Goal: Information Seeking & Learning: Learn about a topic

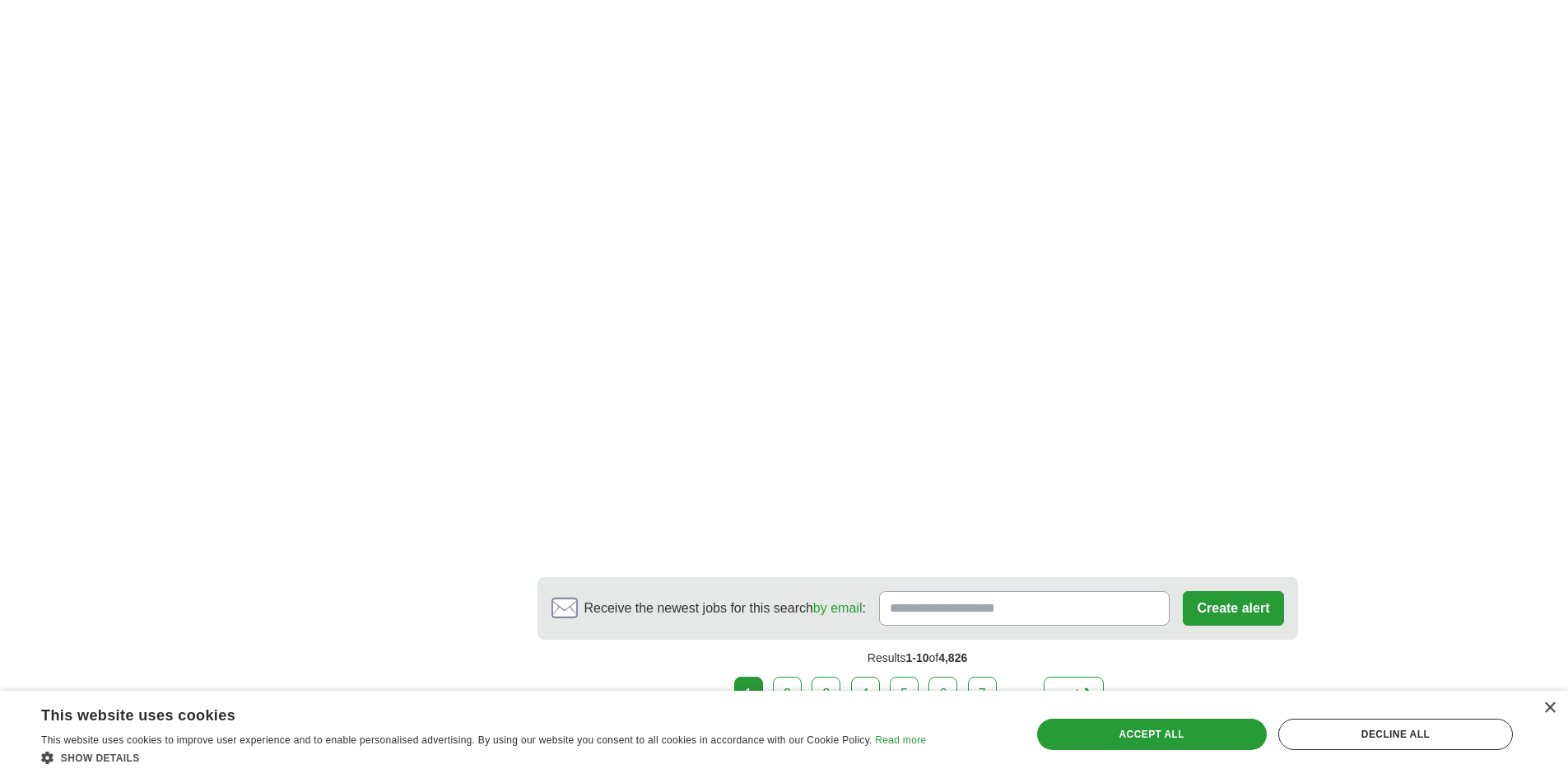
scroll to position [2470, 0]
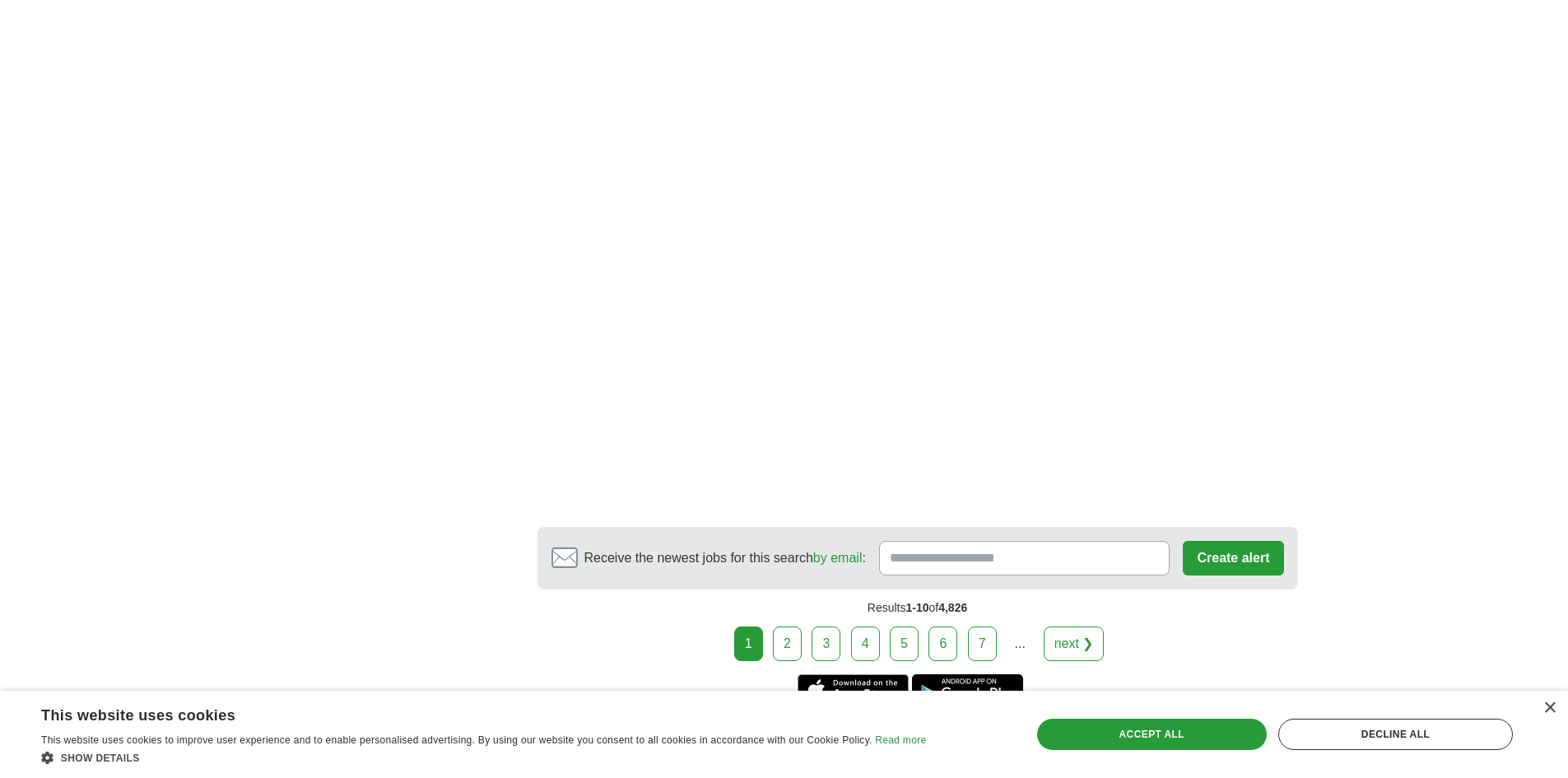
click at [795, 626] on link "2" at bounding box center [787, 643] width 29 height 35
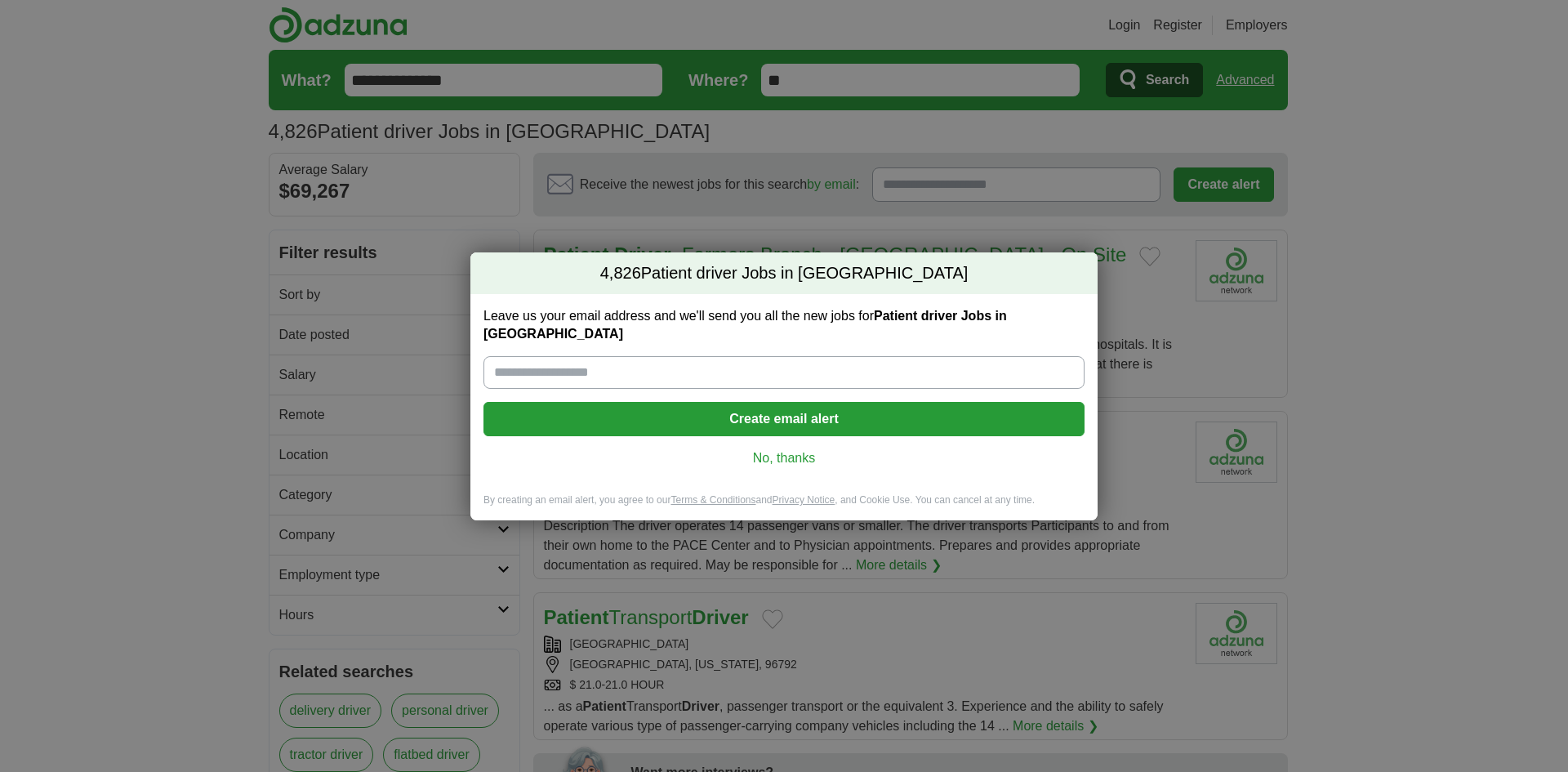
click at [765, 449] on link "No, thanks" at bounding box center [784, 458] width 575 height 18
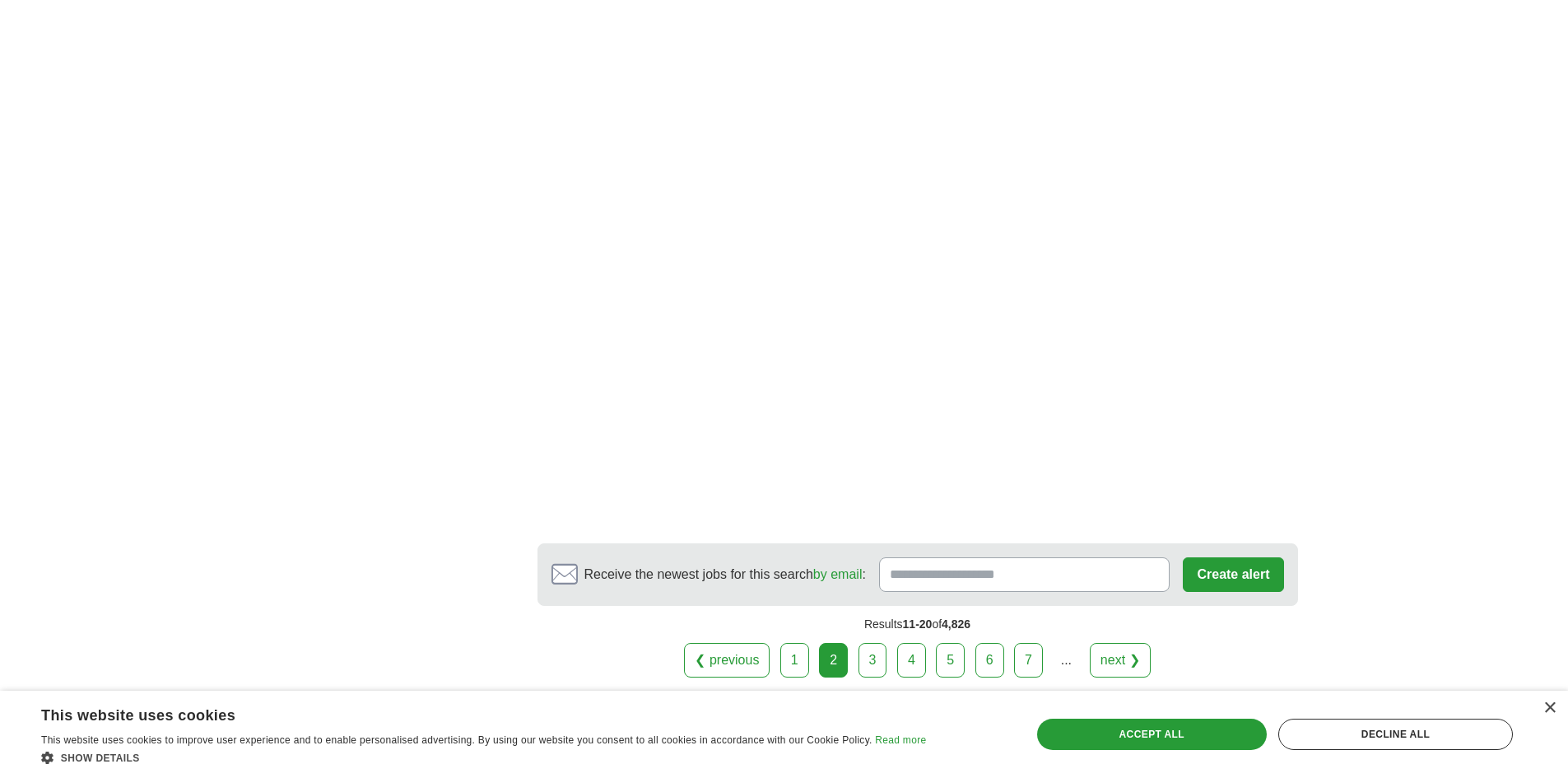
scroll to position [2881, 0]
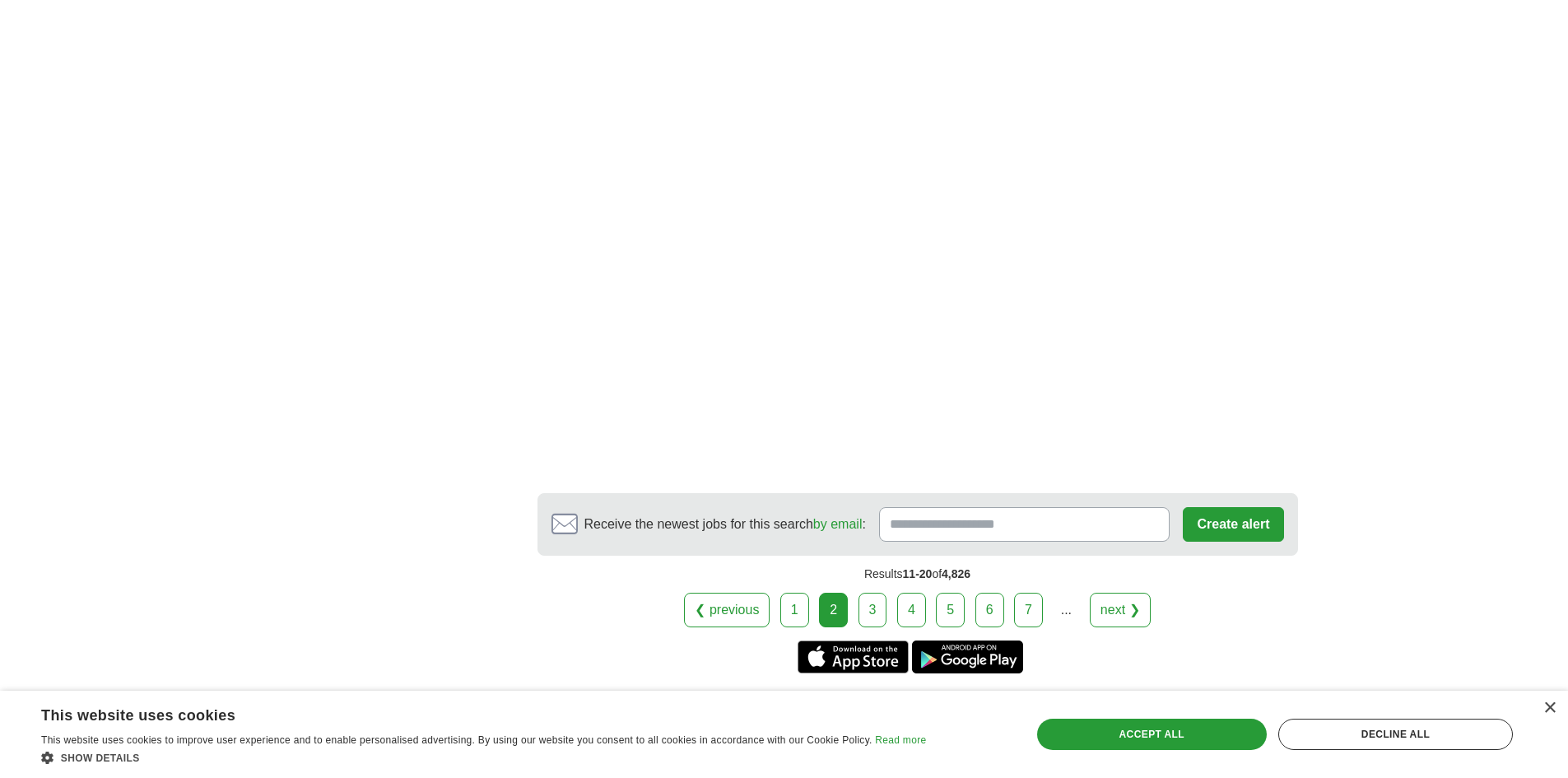
click at [862, 592] on link "3" at bounding box center [872, 609] width 29 height 35
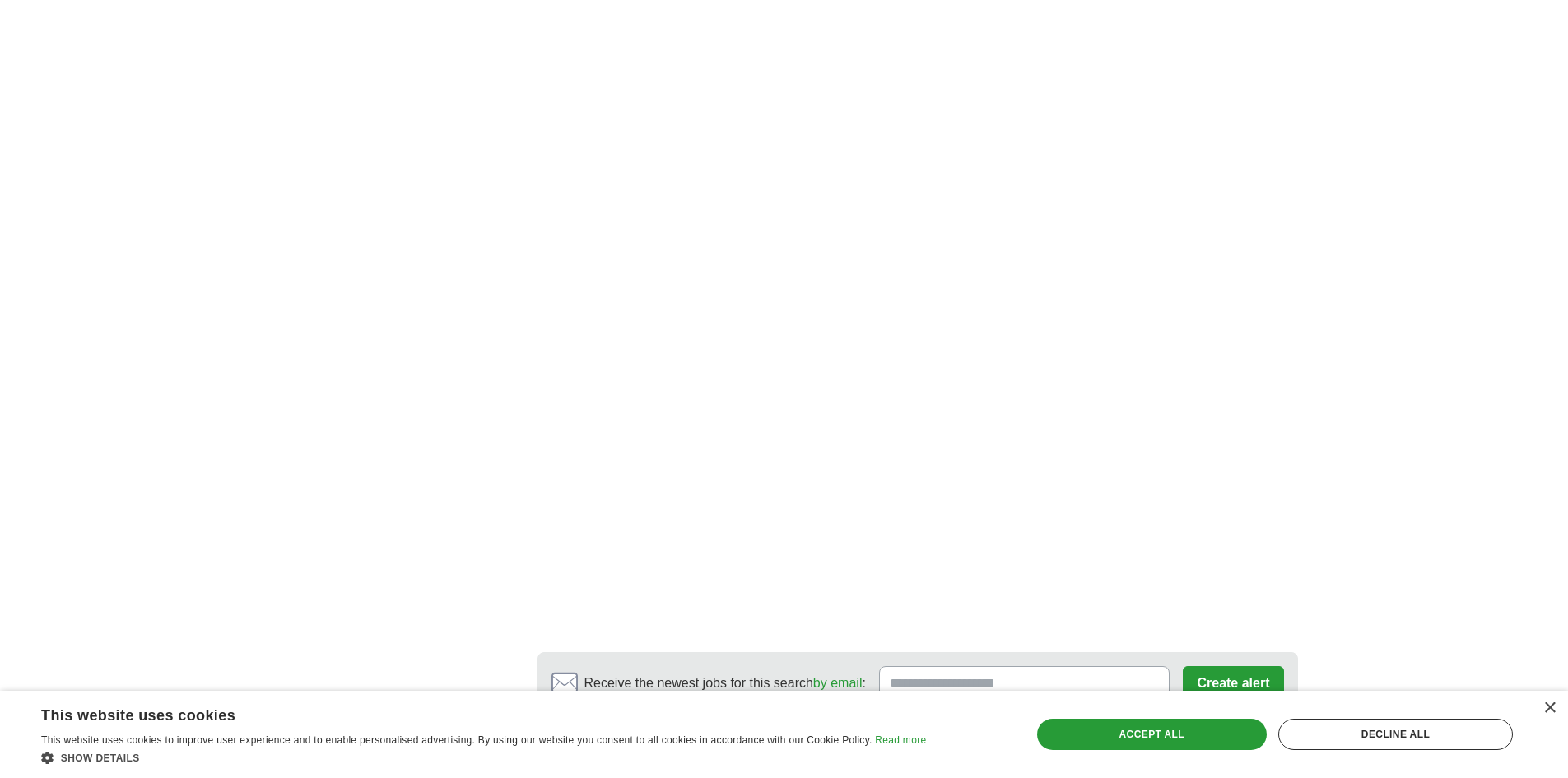
scroll to position [2634, 0]
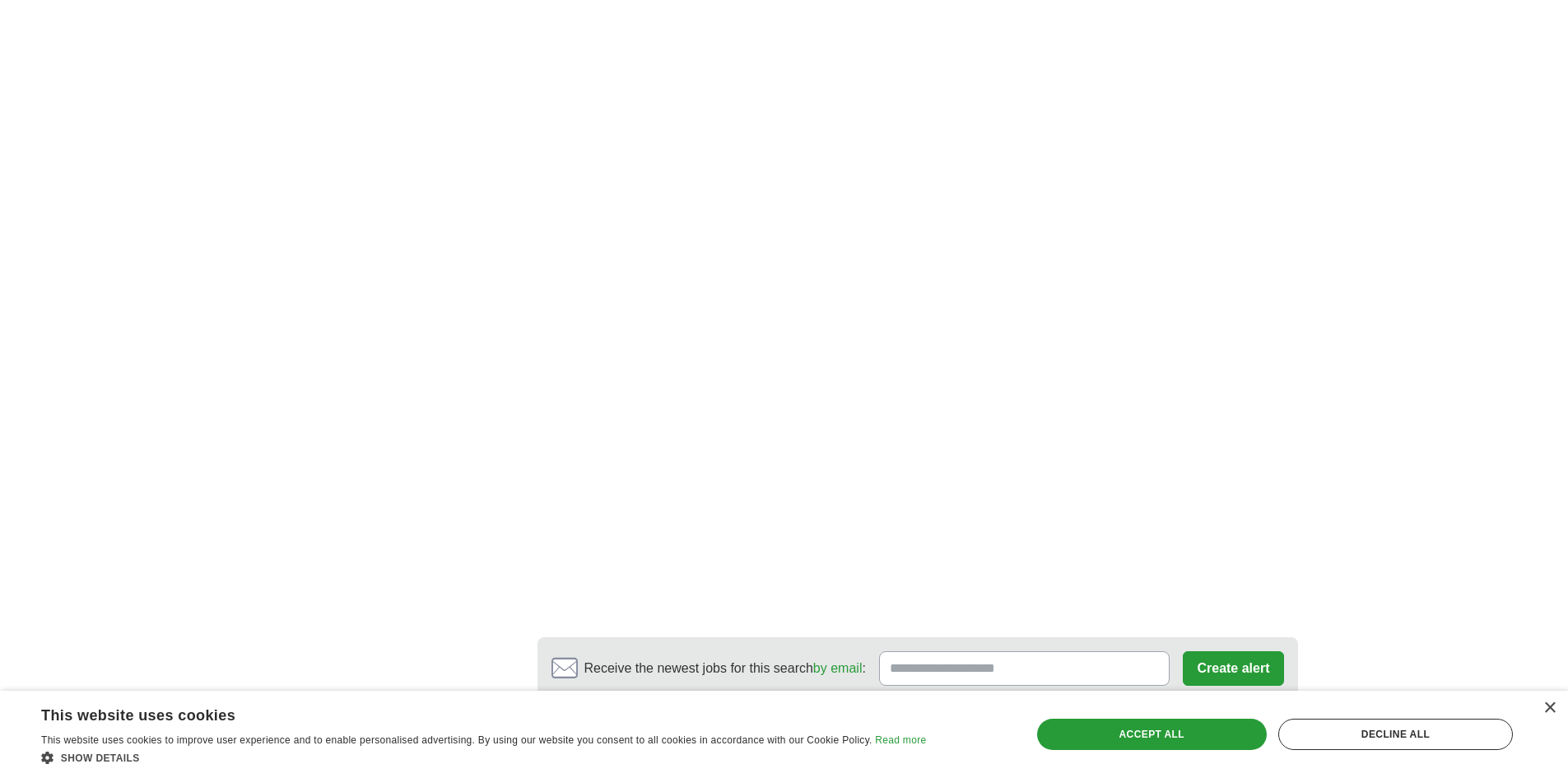
click at [910, 737] on link "4" at bounding box center [912, 754] width 29 height 35
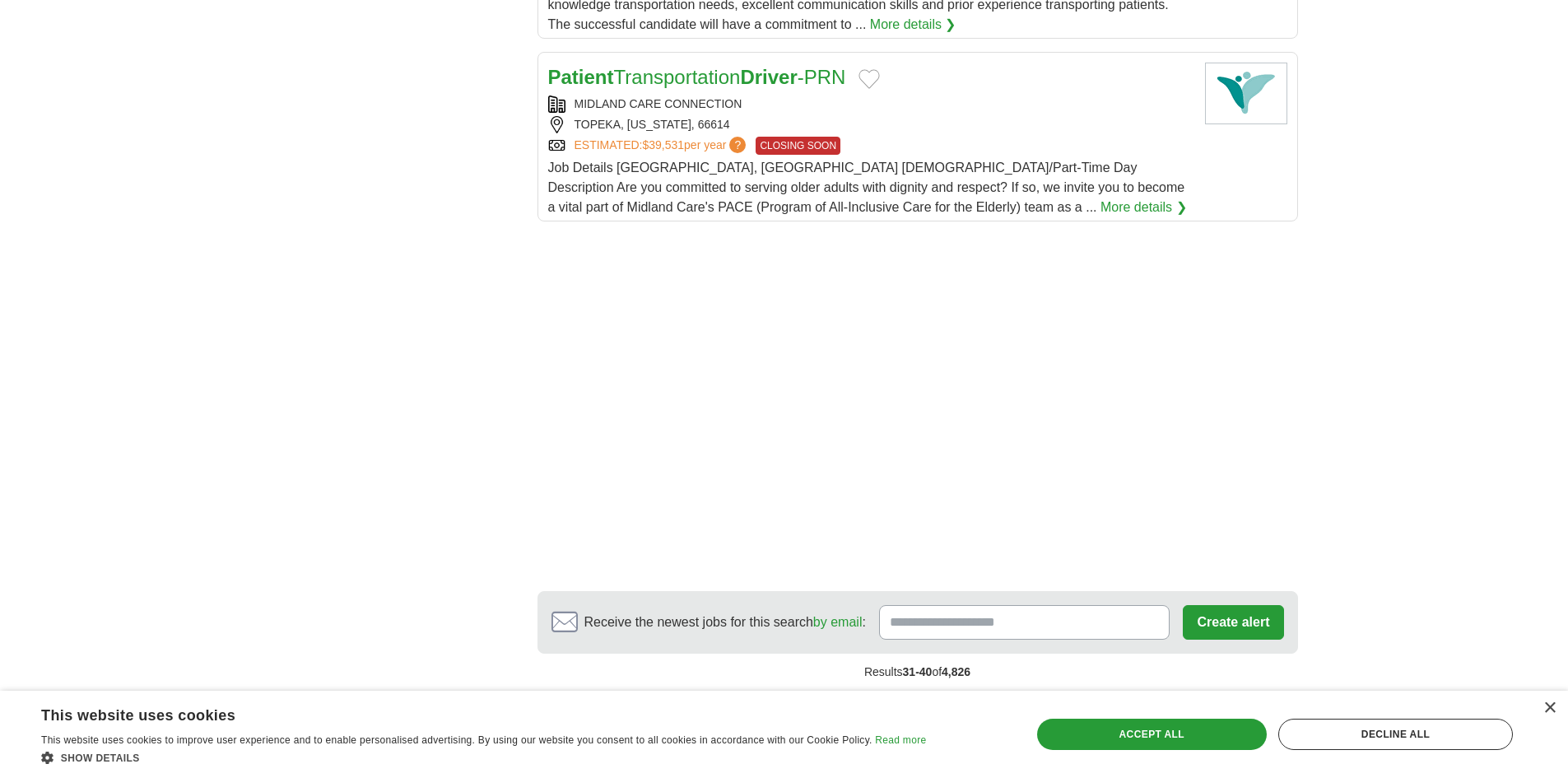
scroll to position [2291, 0]
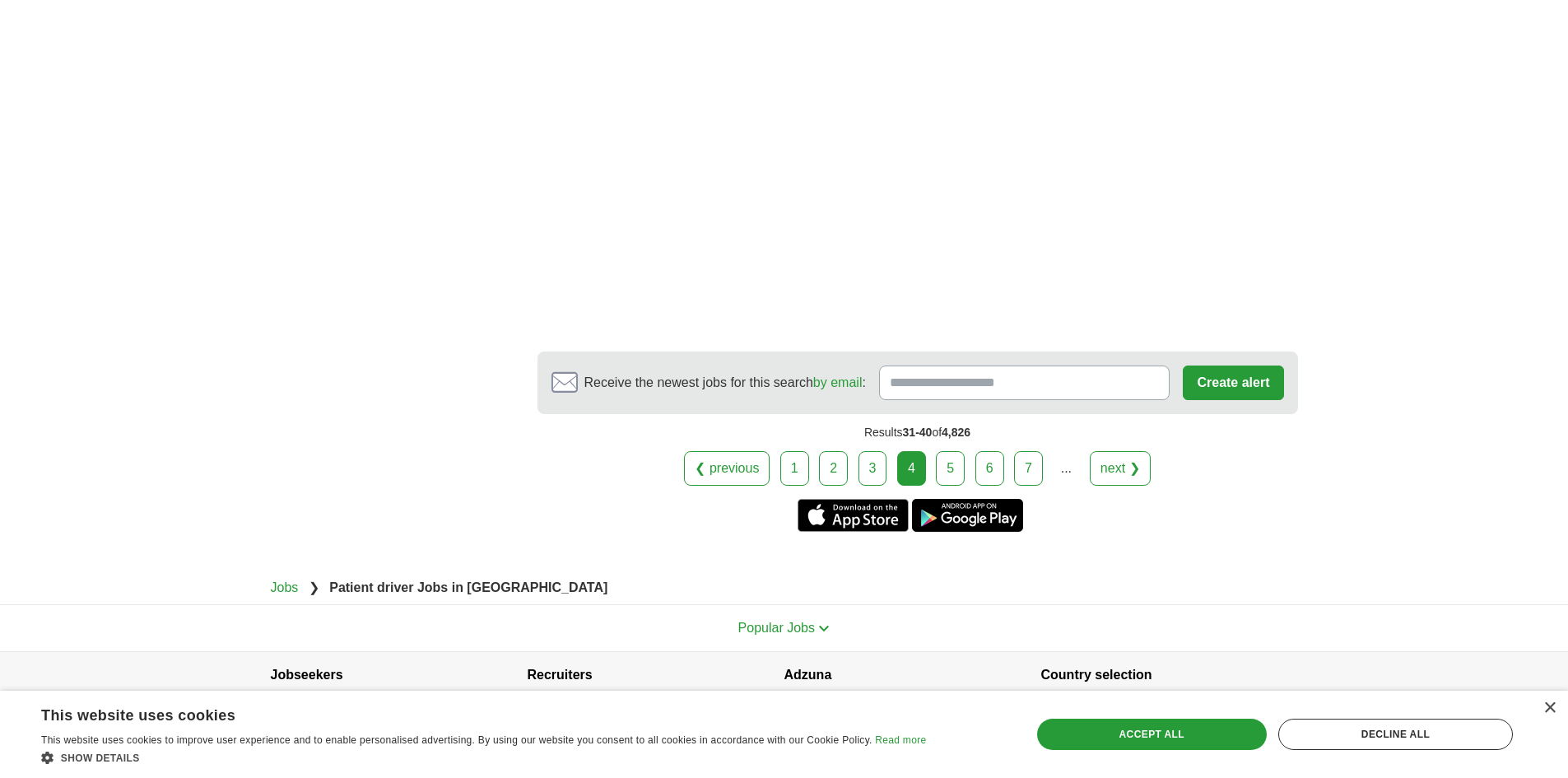
click at [942, 451] on link "5" at bounding box center [950, 468] width 29 height 35
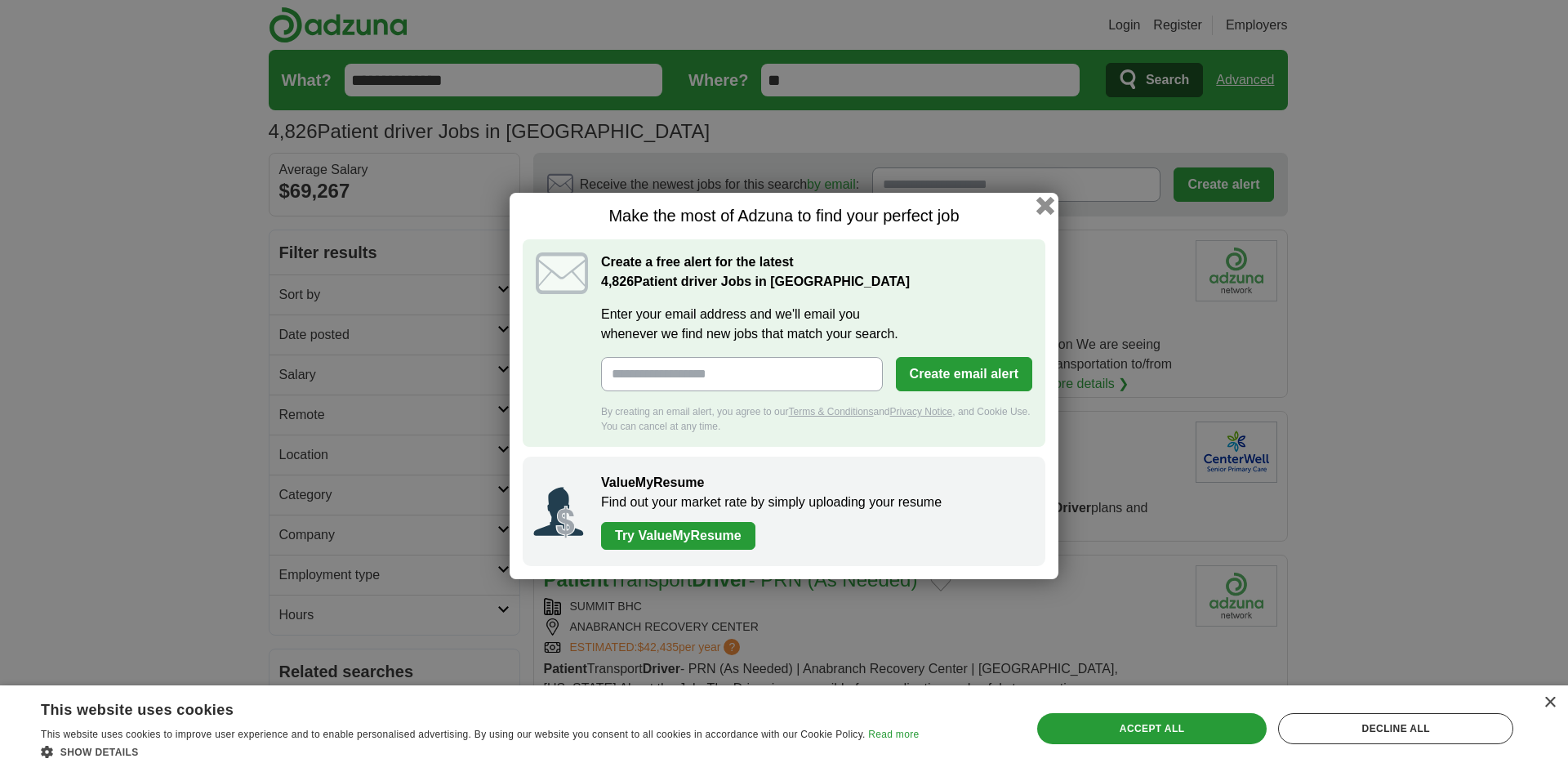
click at [1047, 205] on button "button" at bounding box center [1046, 205] width 18 height 18
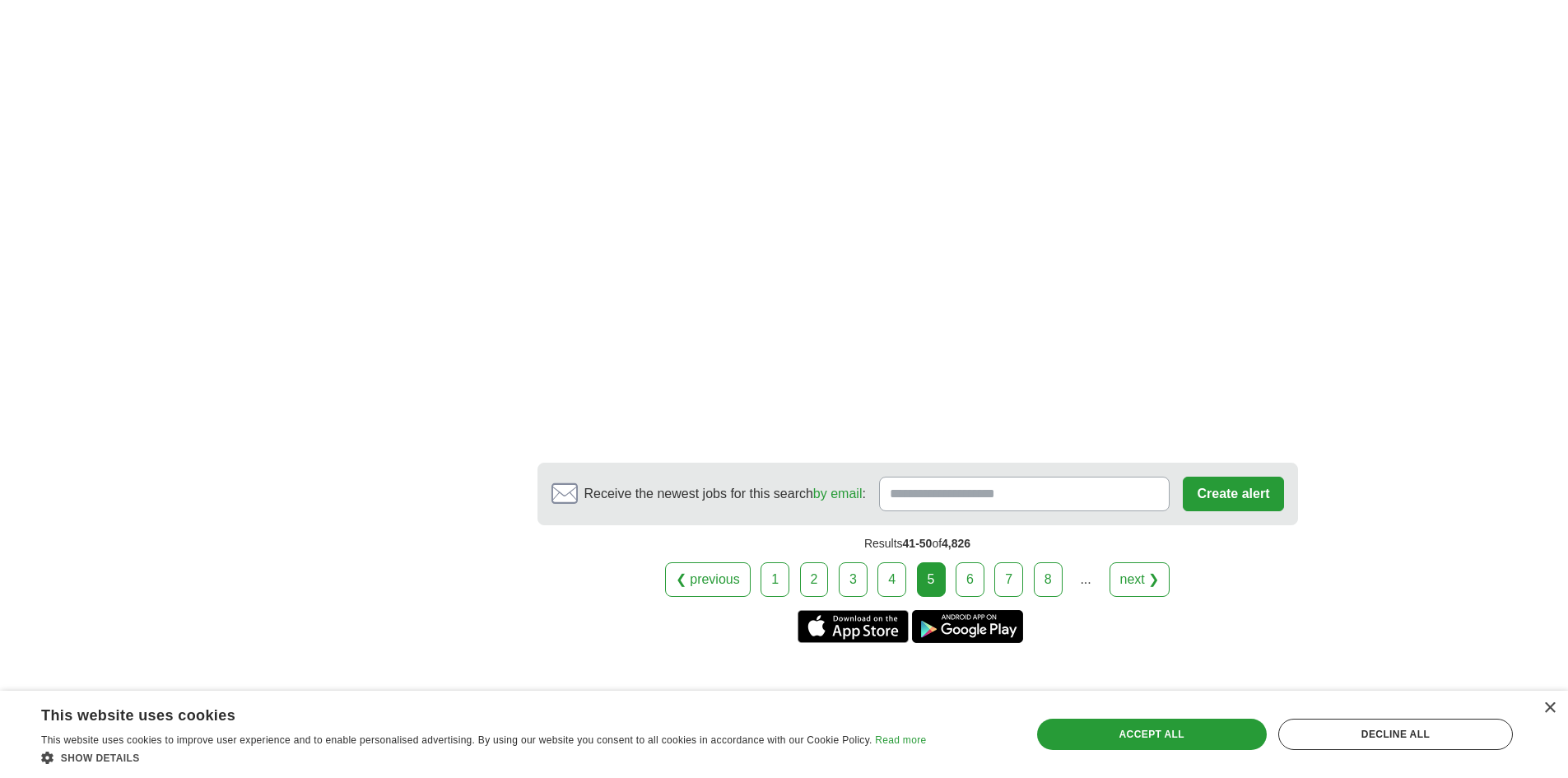
scroll to position [2881, 0]
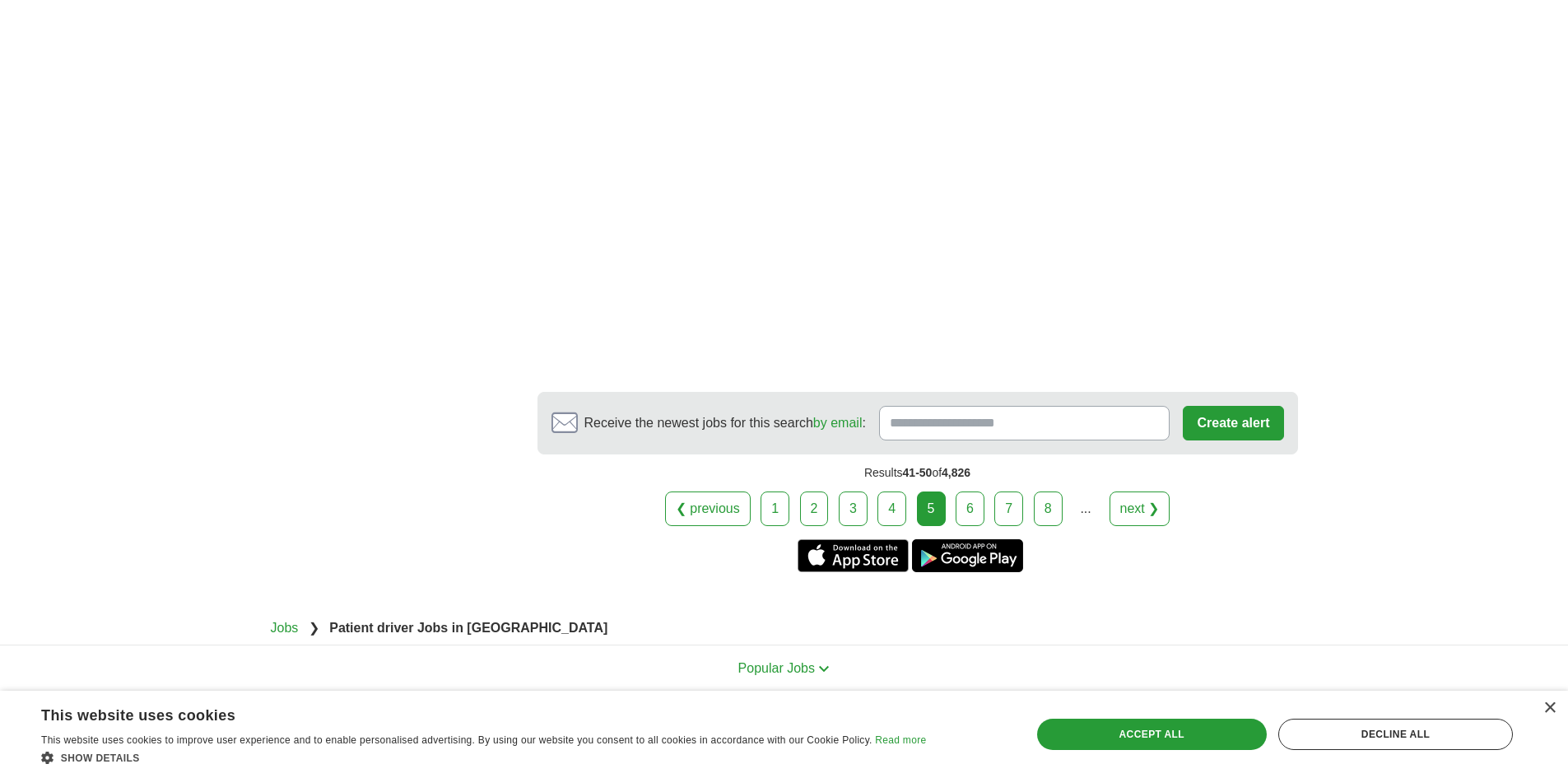
click at [963, 492] on link "6" at bounding box center [970, 509] width 29 height 35
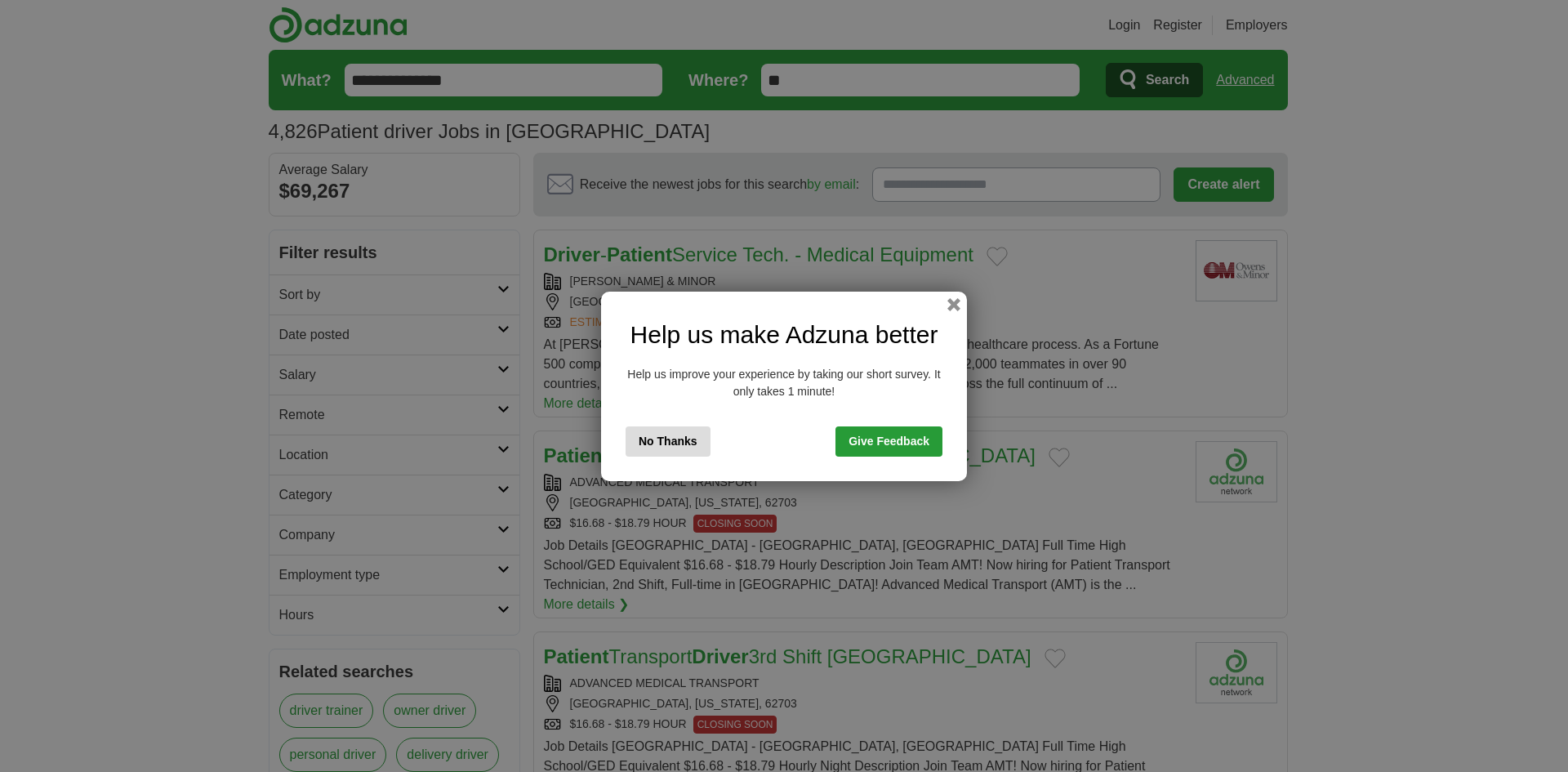
click at [680, 447] on button "No Thanks" at bounding box center [668, 442] width 85 height 30
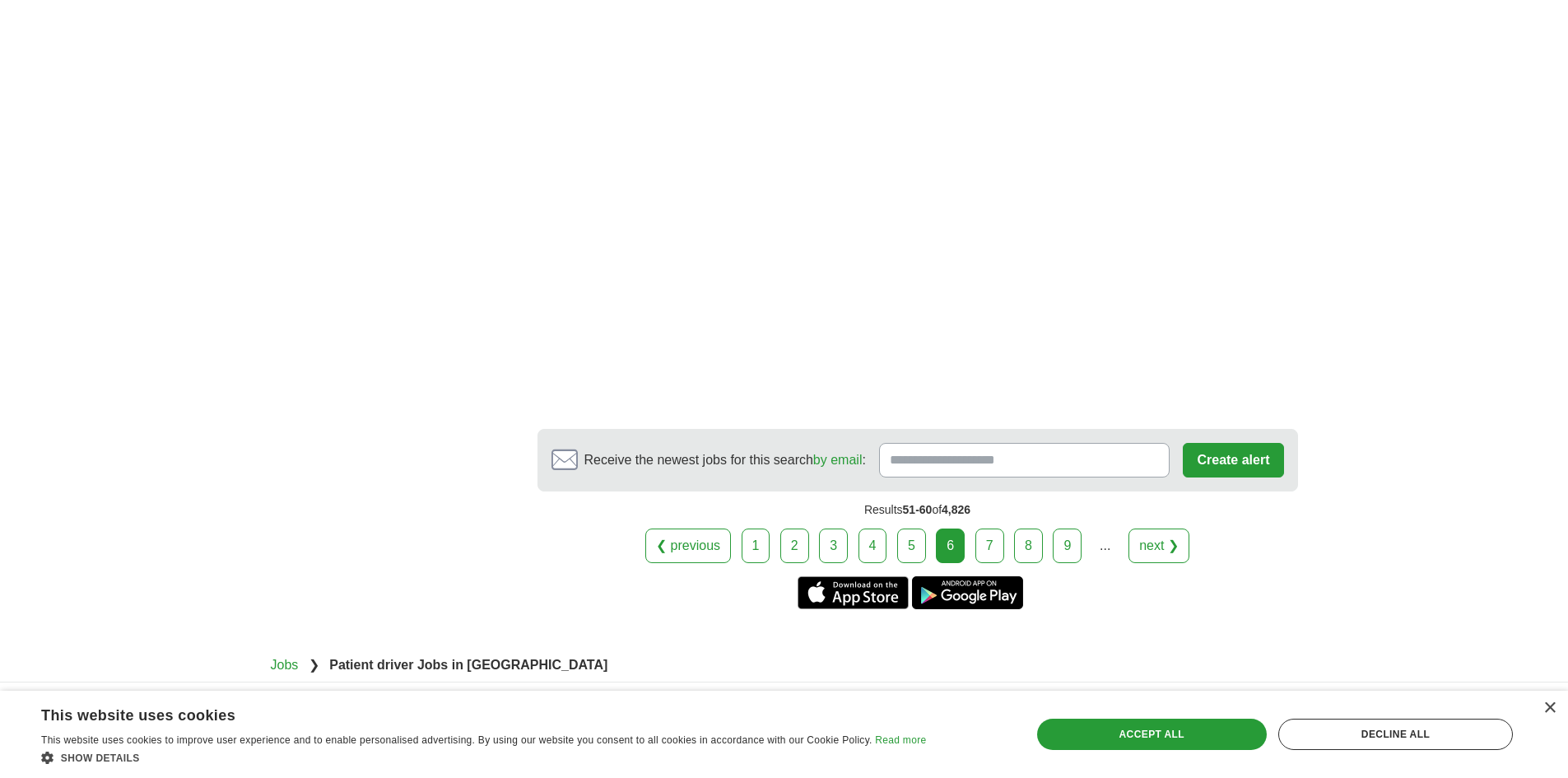
scroll to position [2901, 0]
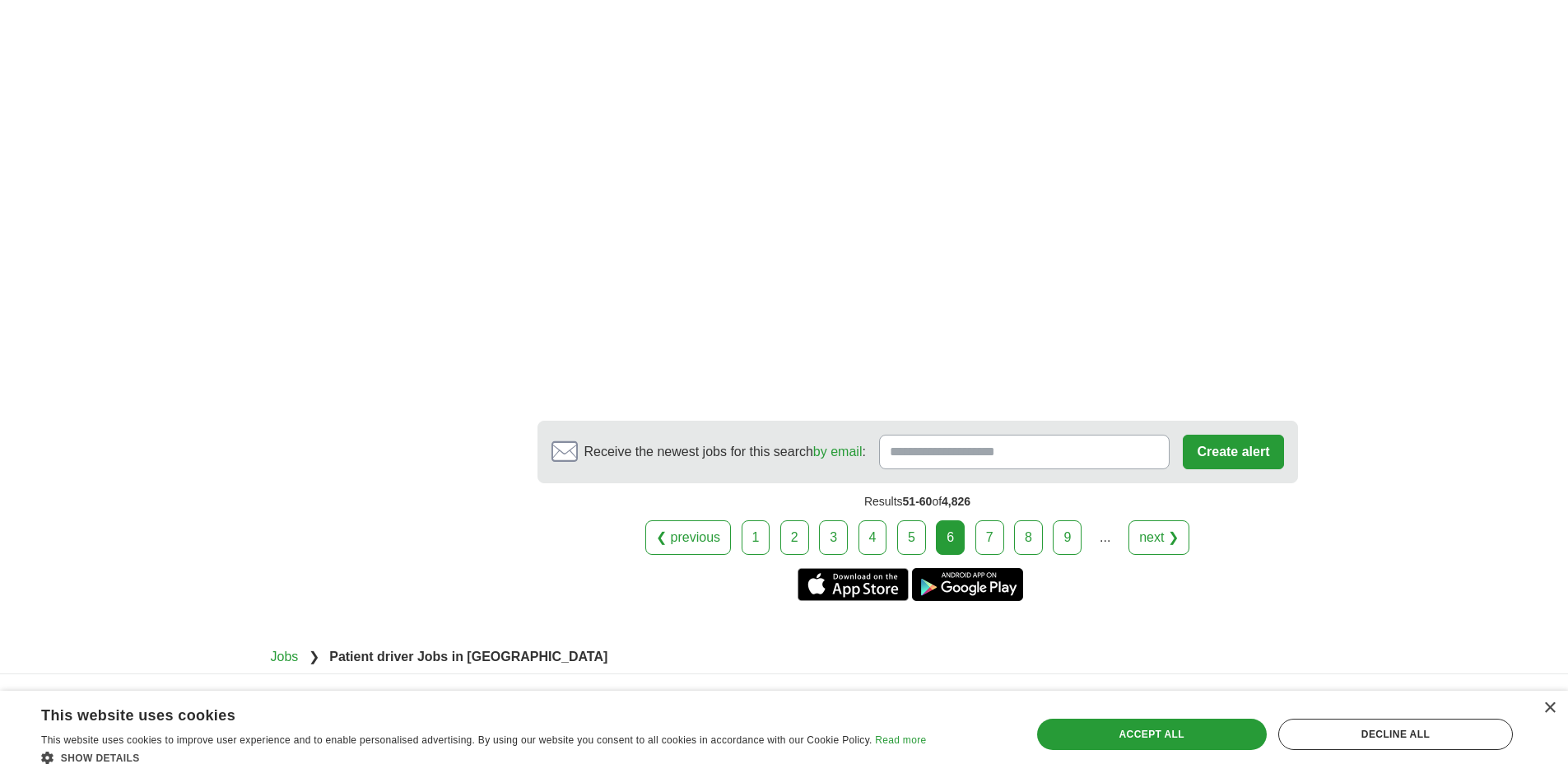
click at [998, 520] on link "7" at bounding box center [989, 537] width 29 height 35
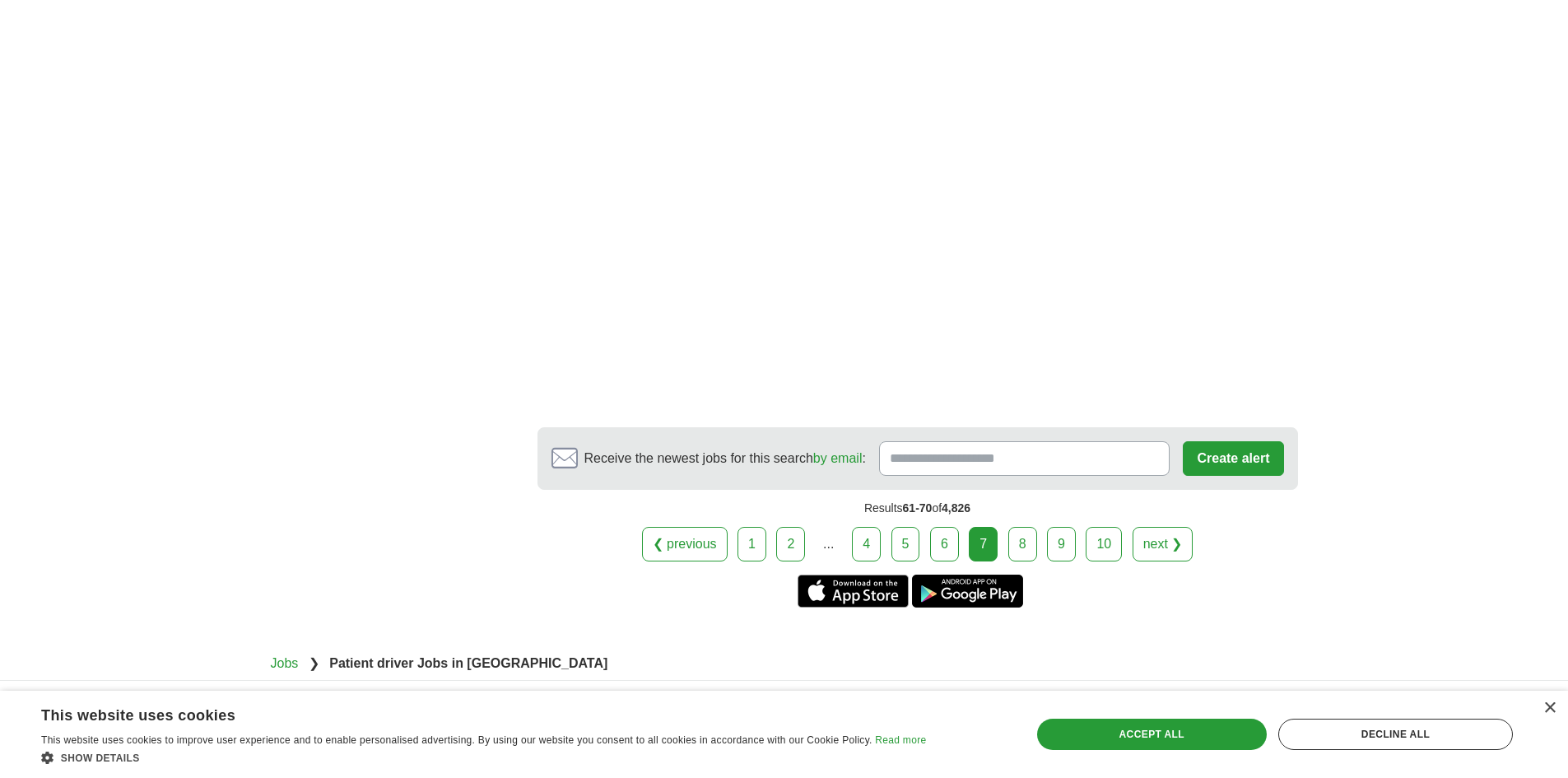
scroll to position [2815, 0]
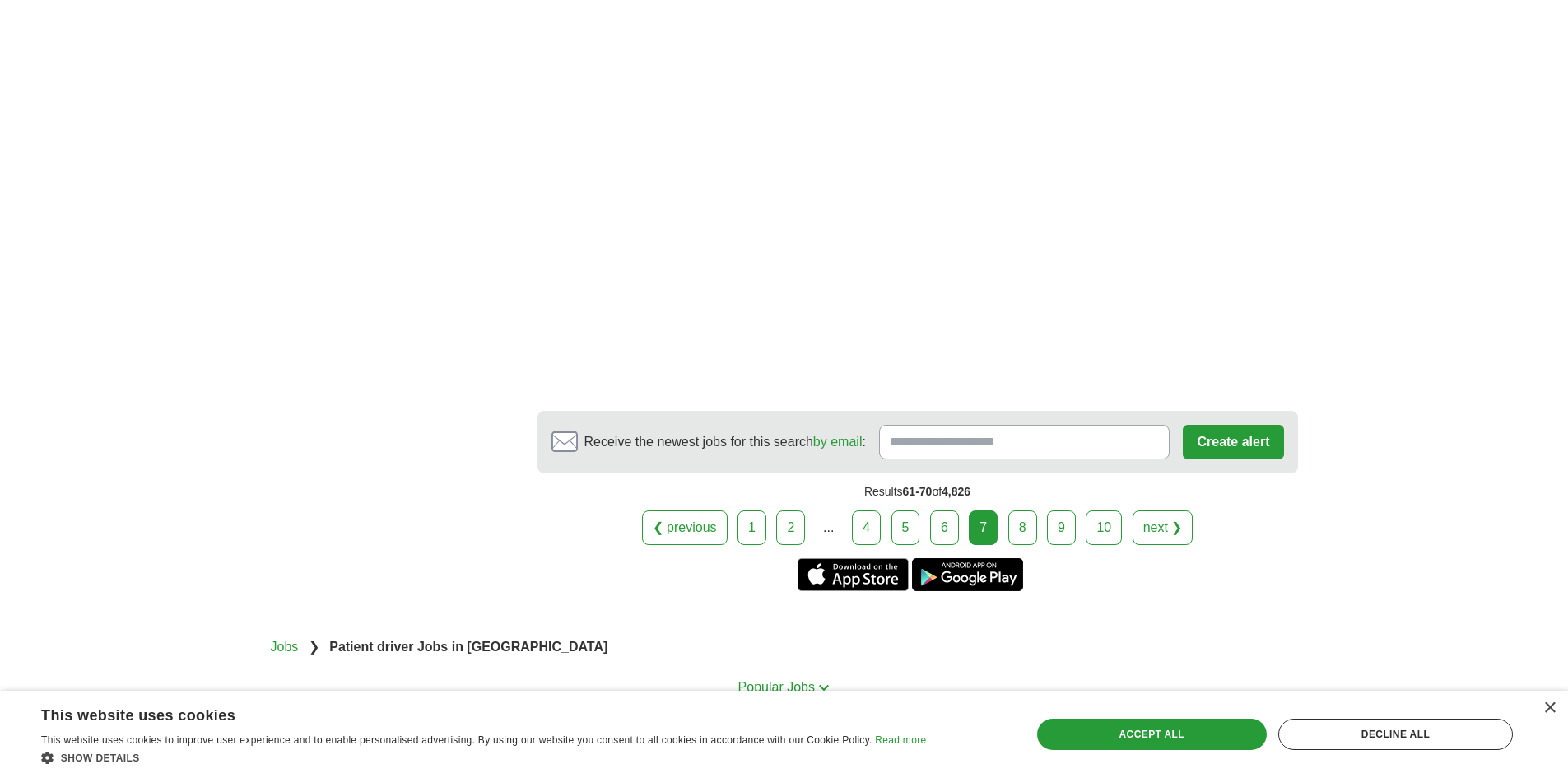
click at [1026, 510] on link "8" at bounding box center [1022, 527] width 29 height 35
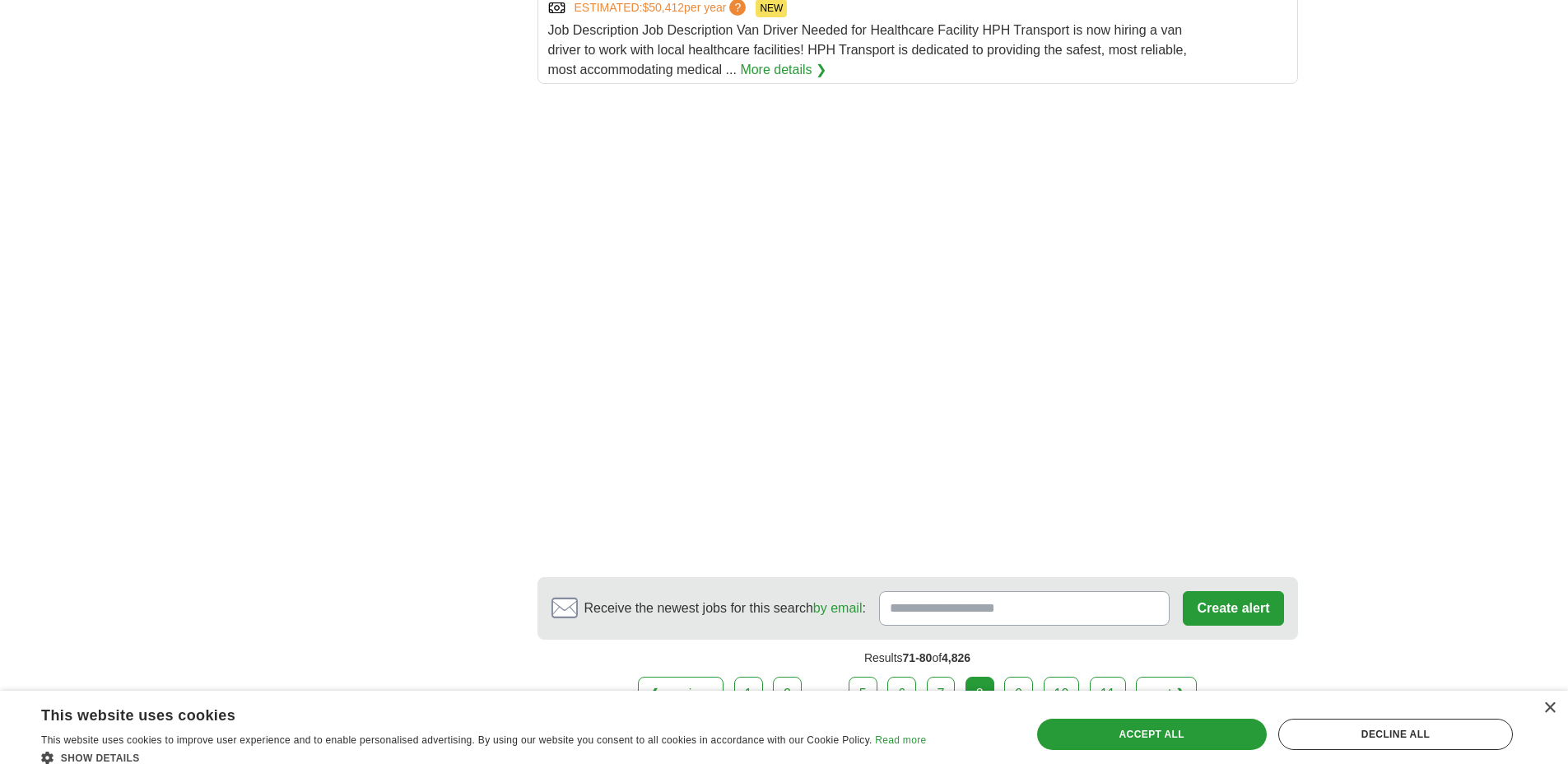
scroll to position [2222, 0]
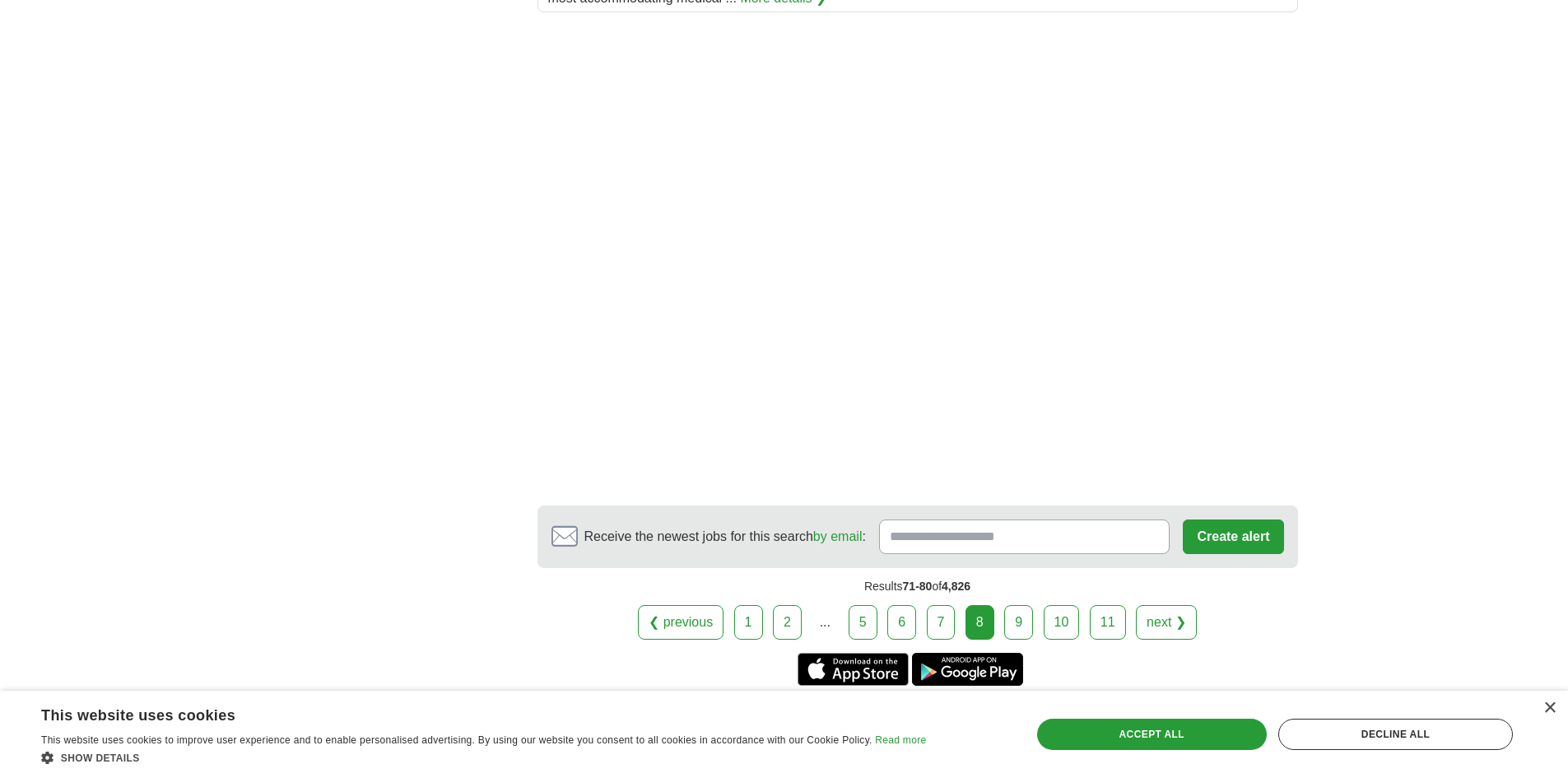
click at [1026, 605] on link "9" at bounding box center [1019, 622] width 29 height 35
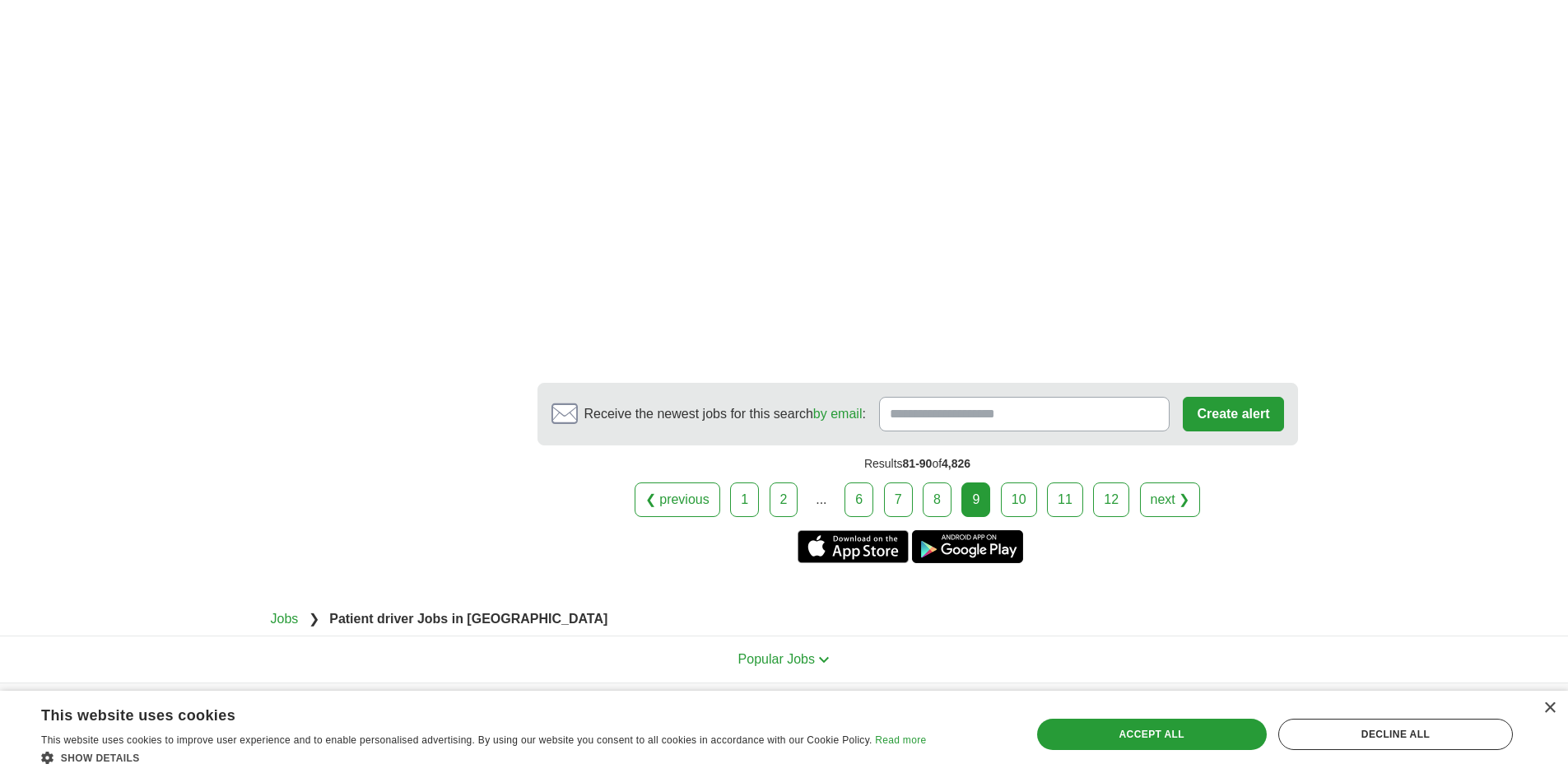
scroll to position [2932, 0]
click at [1022, 481] on link "10" at bounding box center [1019, 498] width 37 height 35
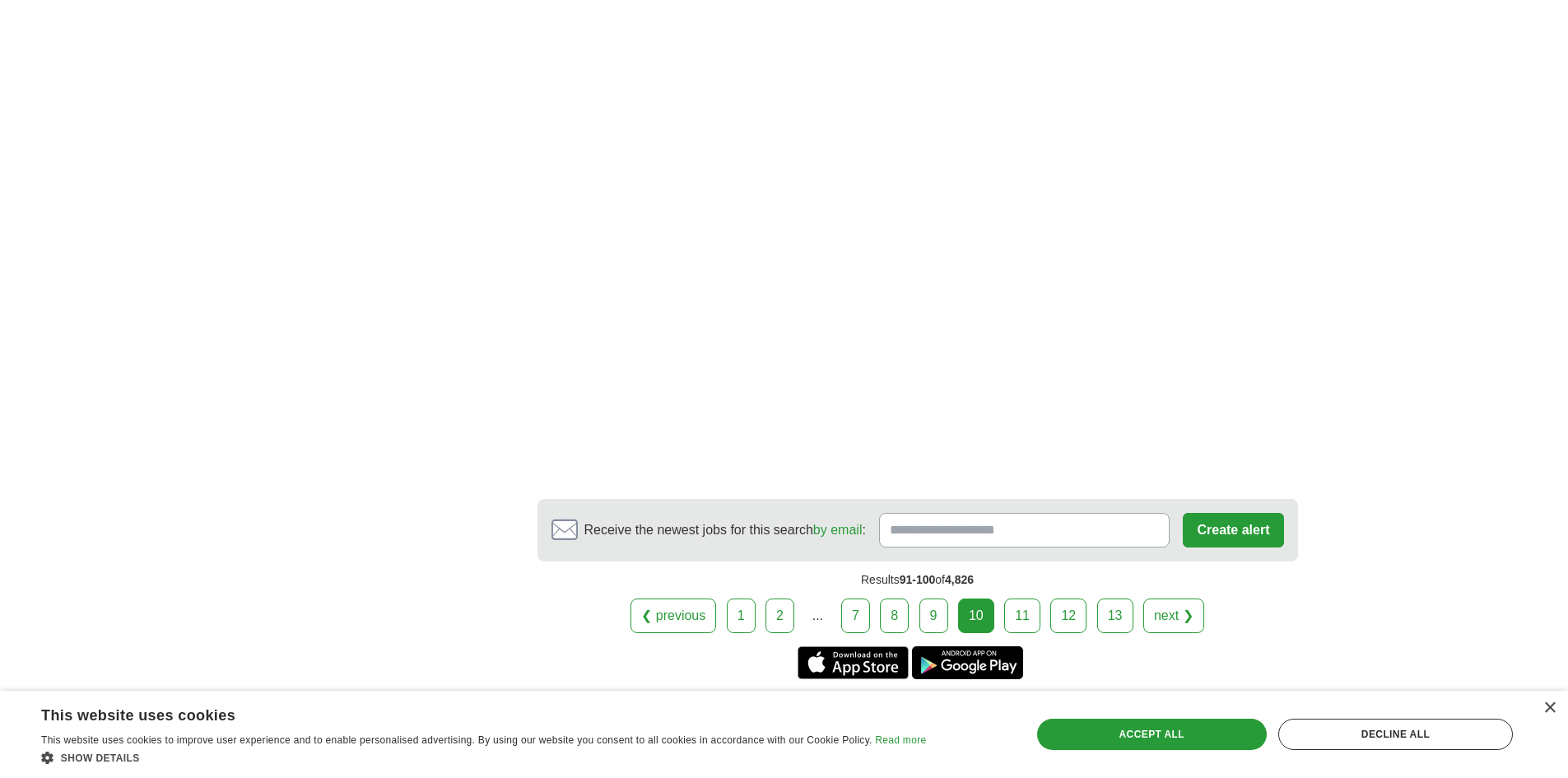
scroll to position [2963, 0]
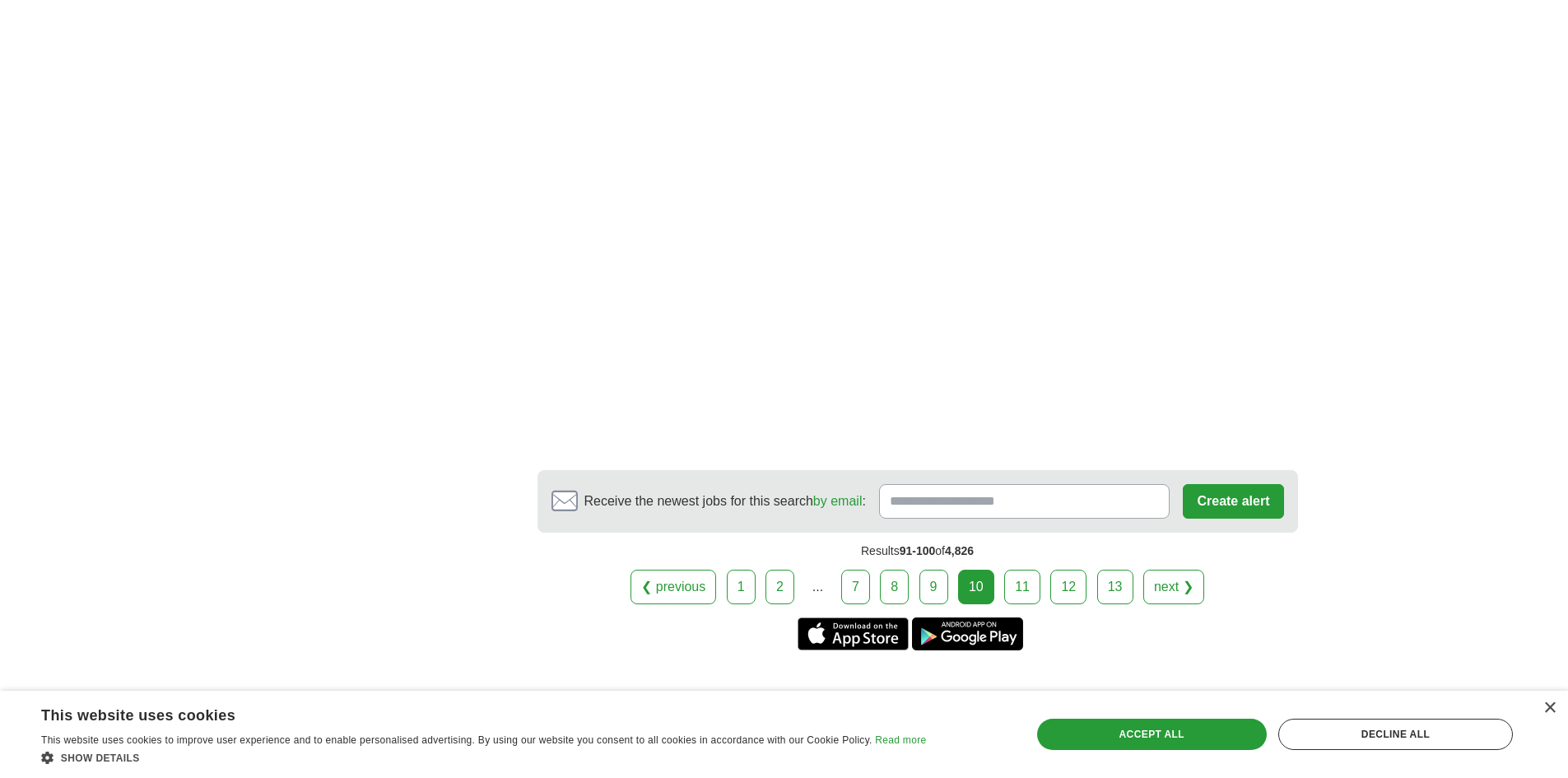
click at [1015, 580] on link "11" at bounding box center [1022, 586] width 37 height 35
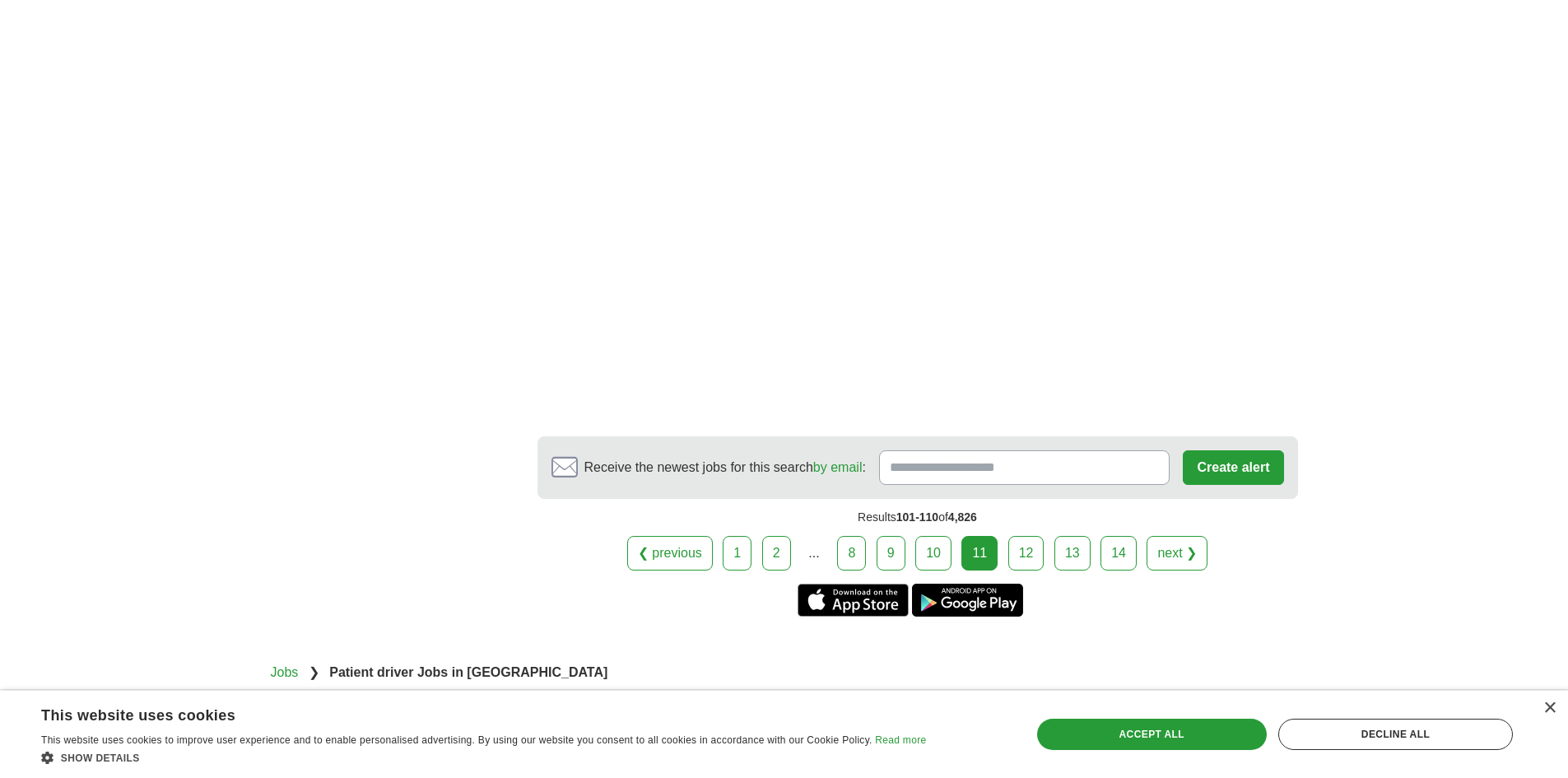
scroll to position [2717, 0]
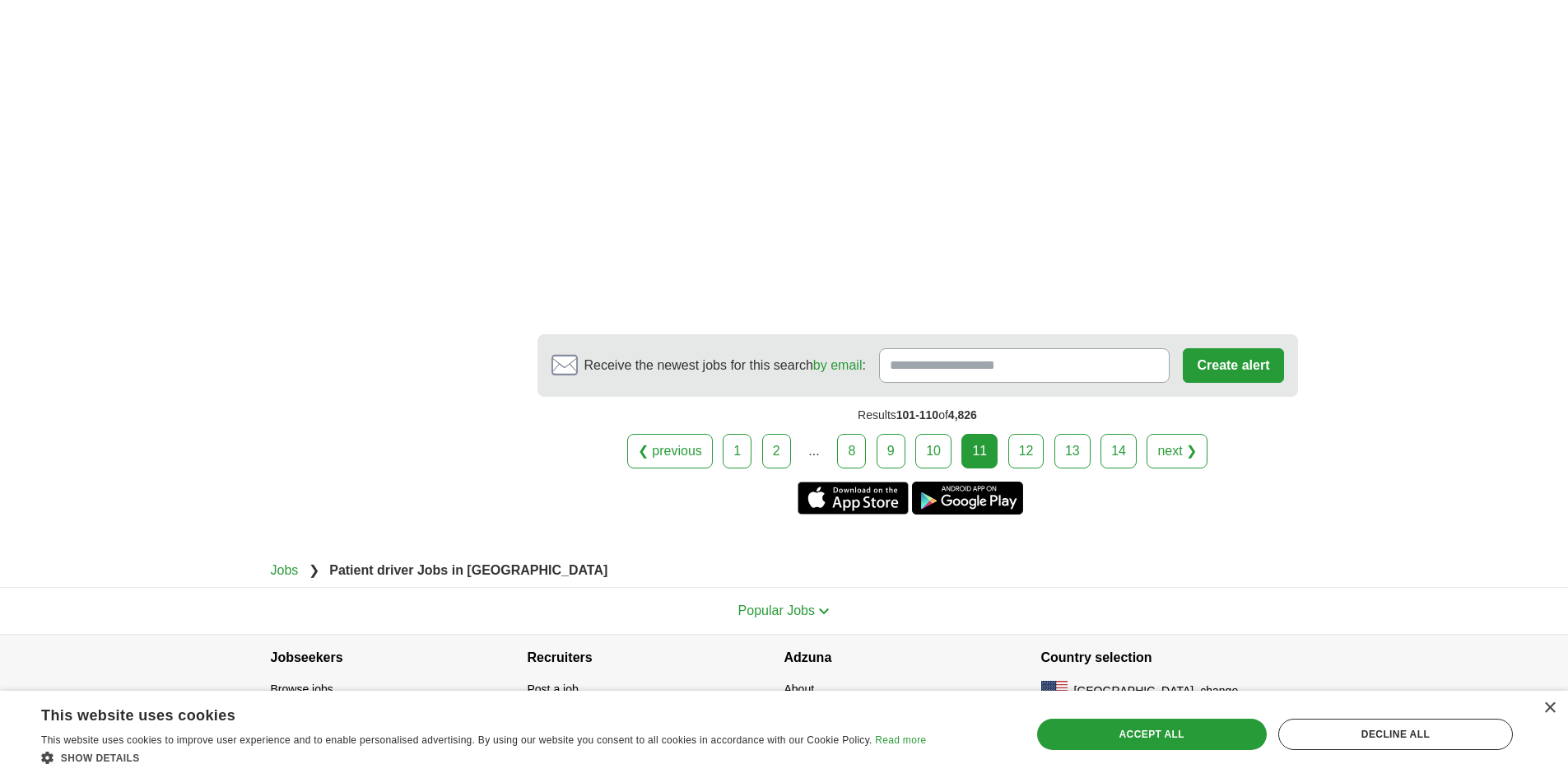
click at [1031, 451] on link "12" at bounding box center [1026, 451] width 37 height 35
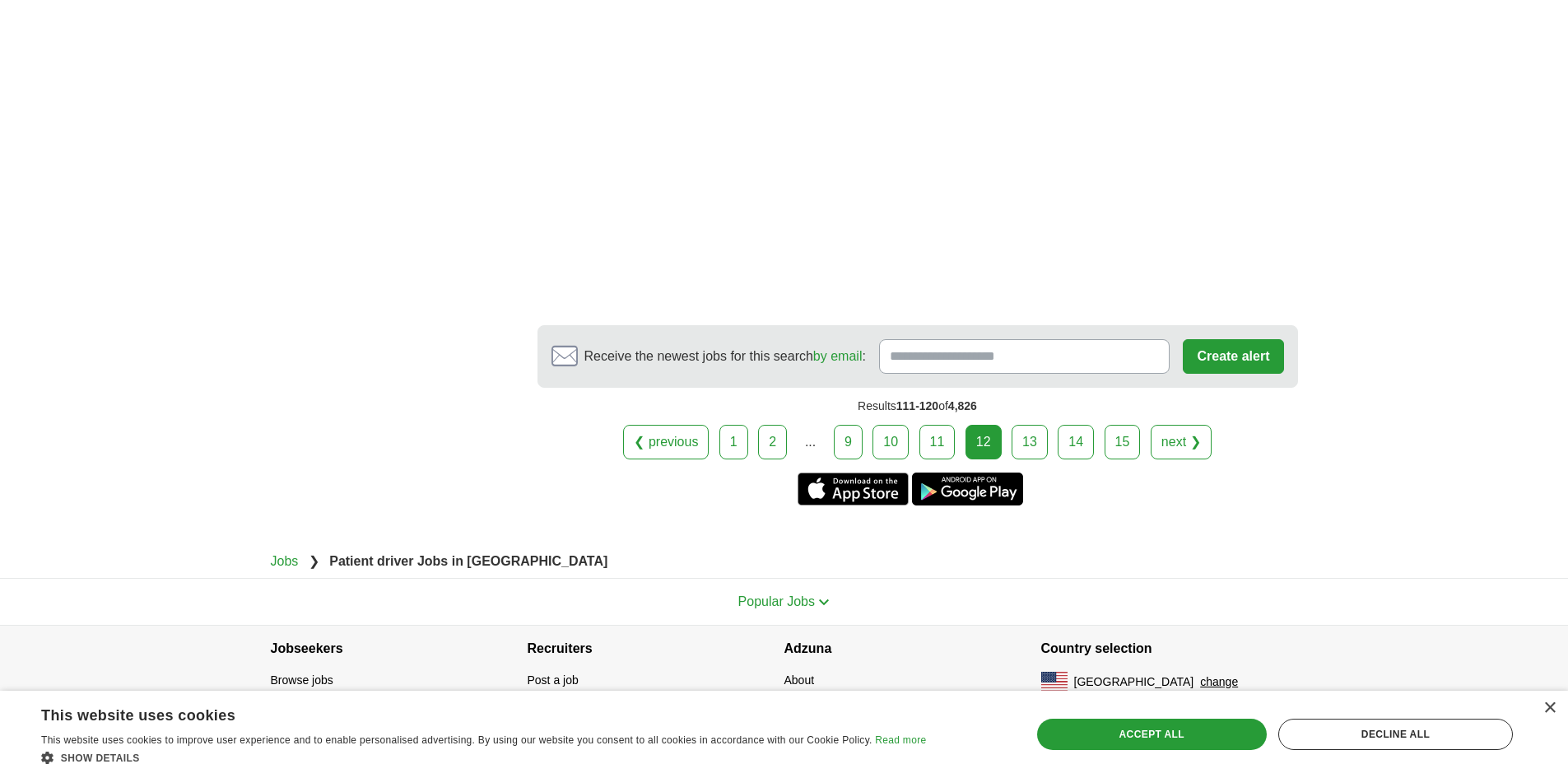
scroll to position [2963, 0]
click at [1023, 428] on link "13" at bounding box center [1029, 440] width 37 height 35
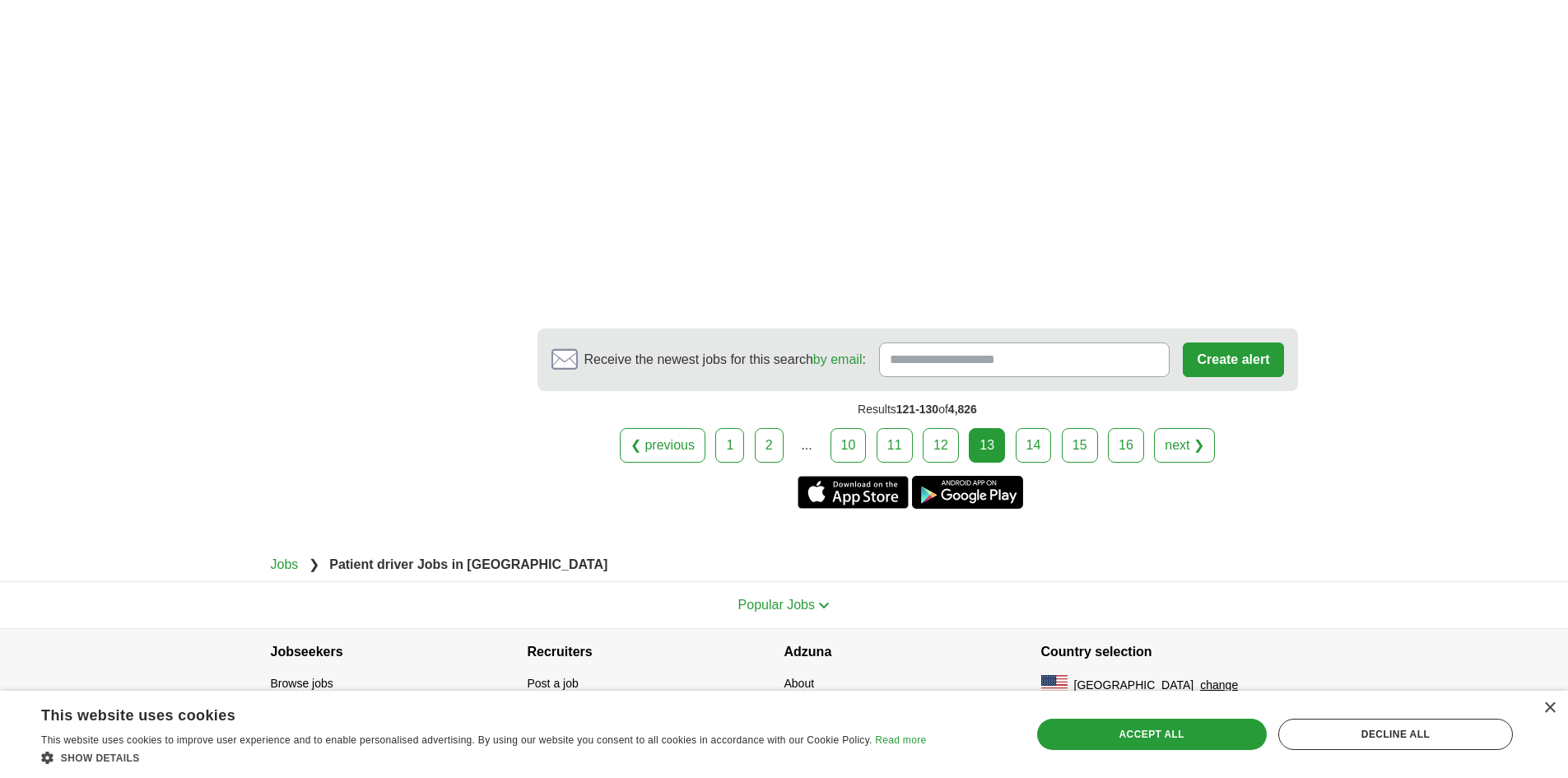
scroll to position [2686, 0]
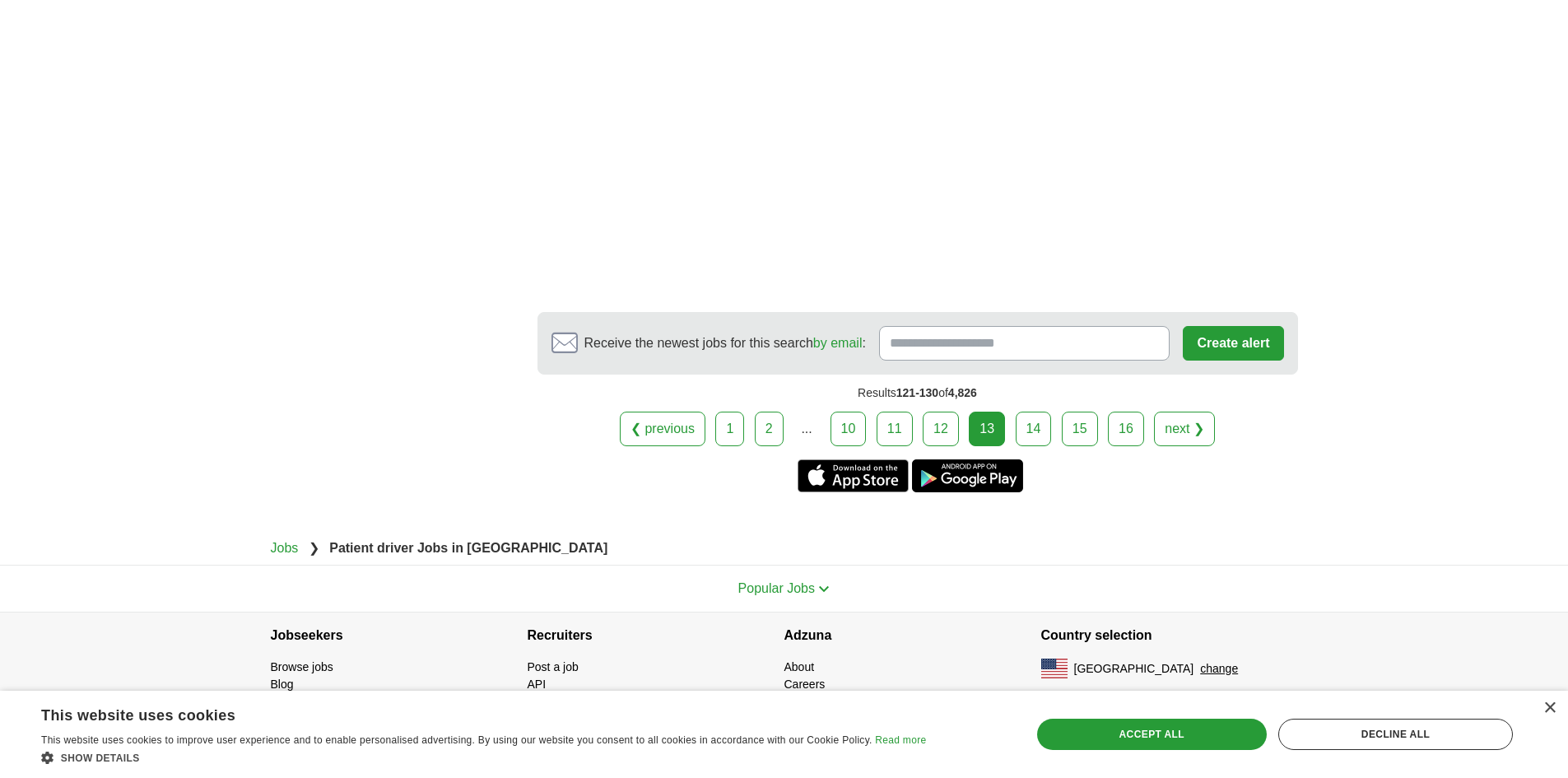
click at [1037, 433] on link "14" at bounding box center [1033, 428] width 37 height 35
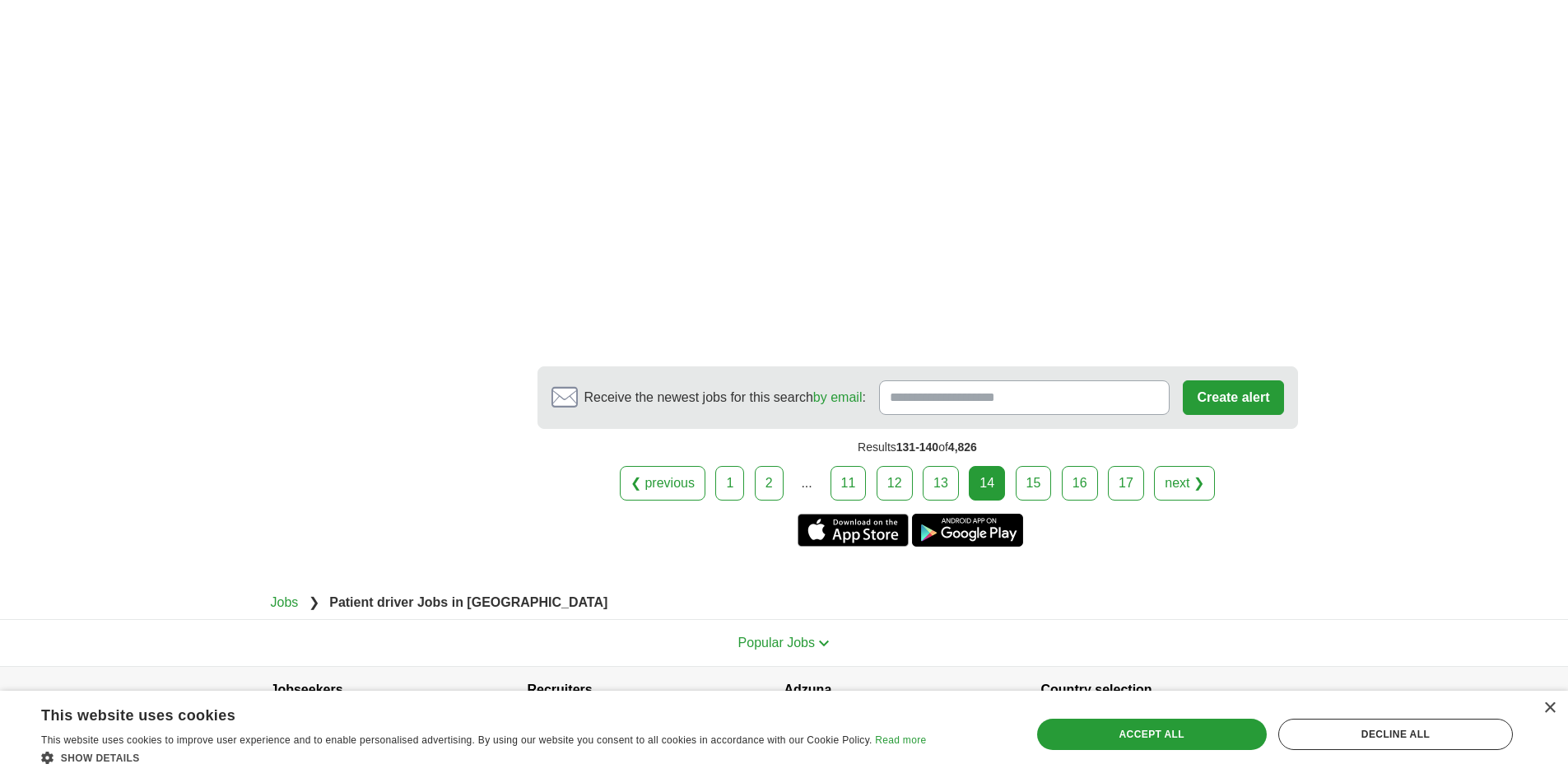
scroll to position [2839, 0]
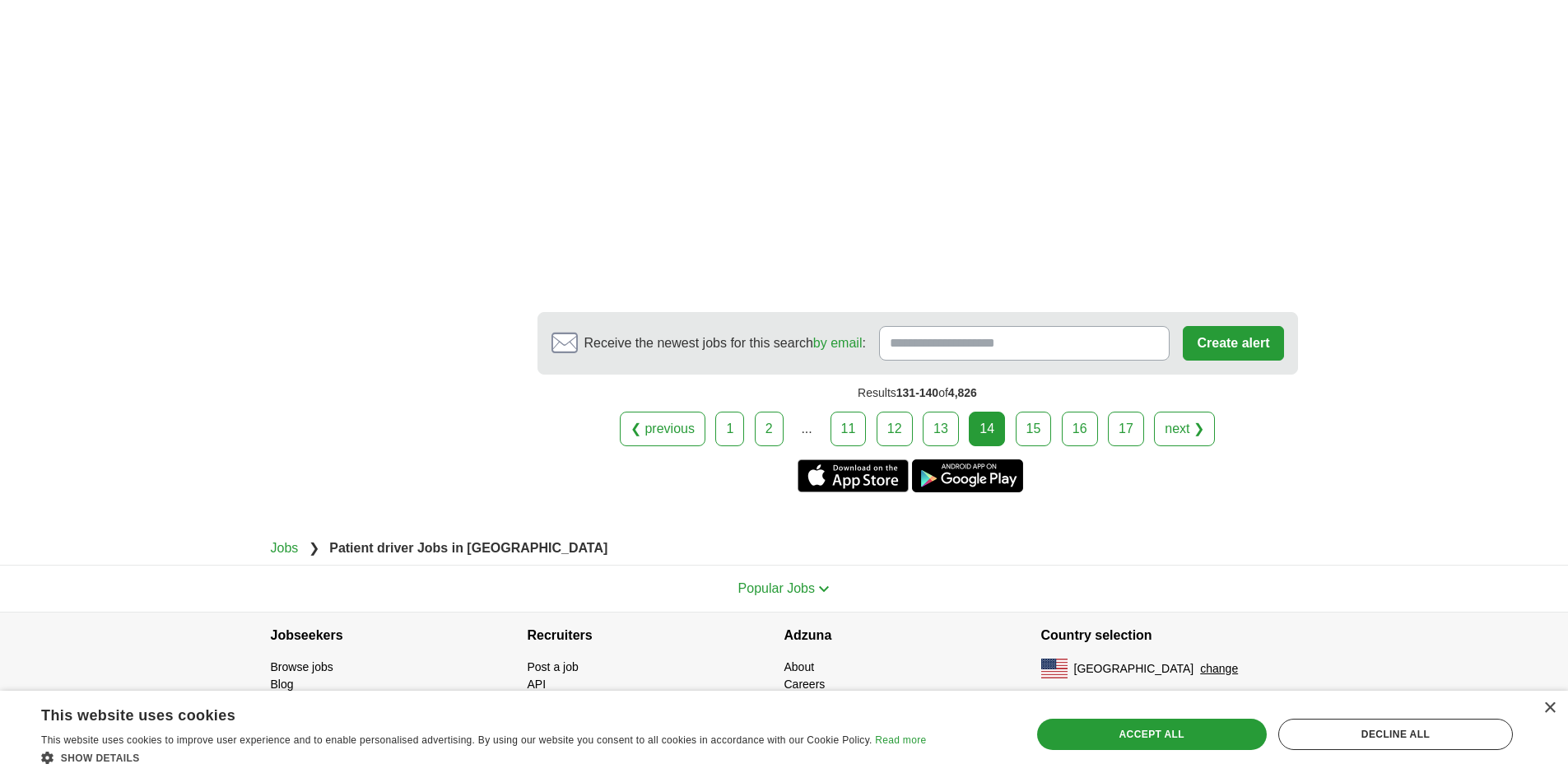
click at [1033, 424] on link "15" at bounding box center [1033, 428] width 37 height 35
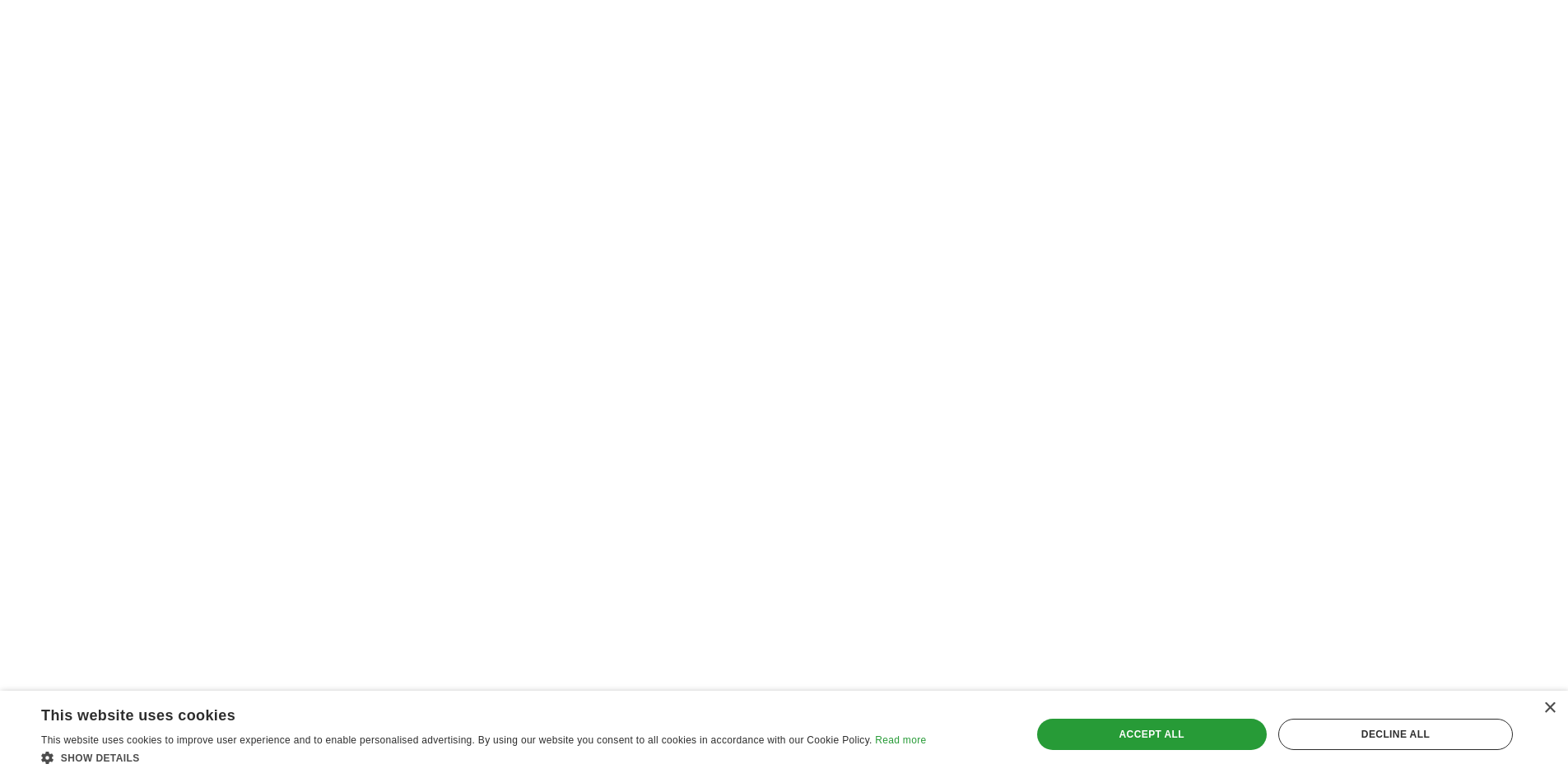
scroll to position [2470, 0]
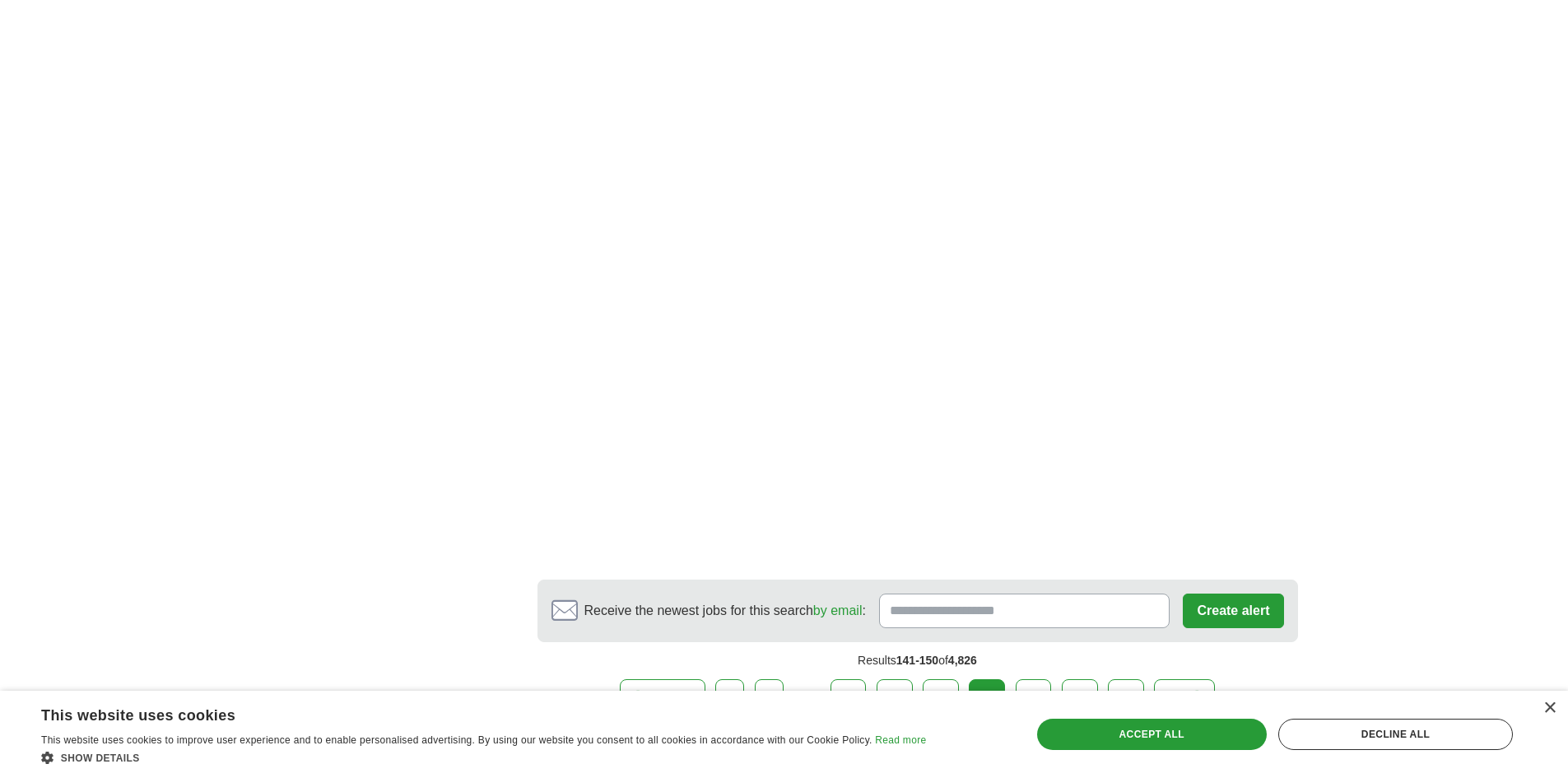
click at [1044, 679] on link "16" at bounding box center [1033, 696] width 37 height 35
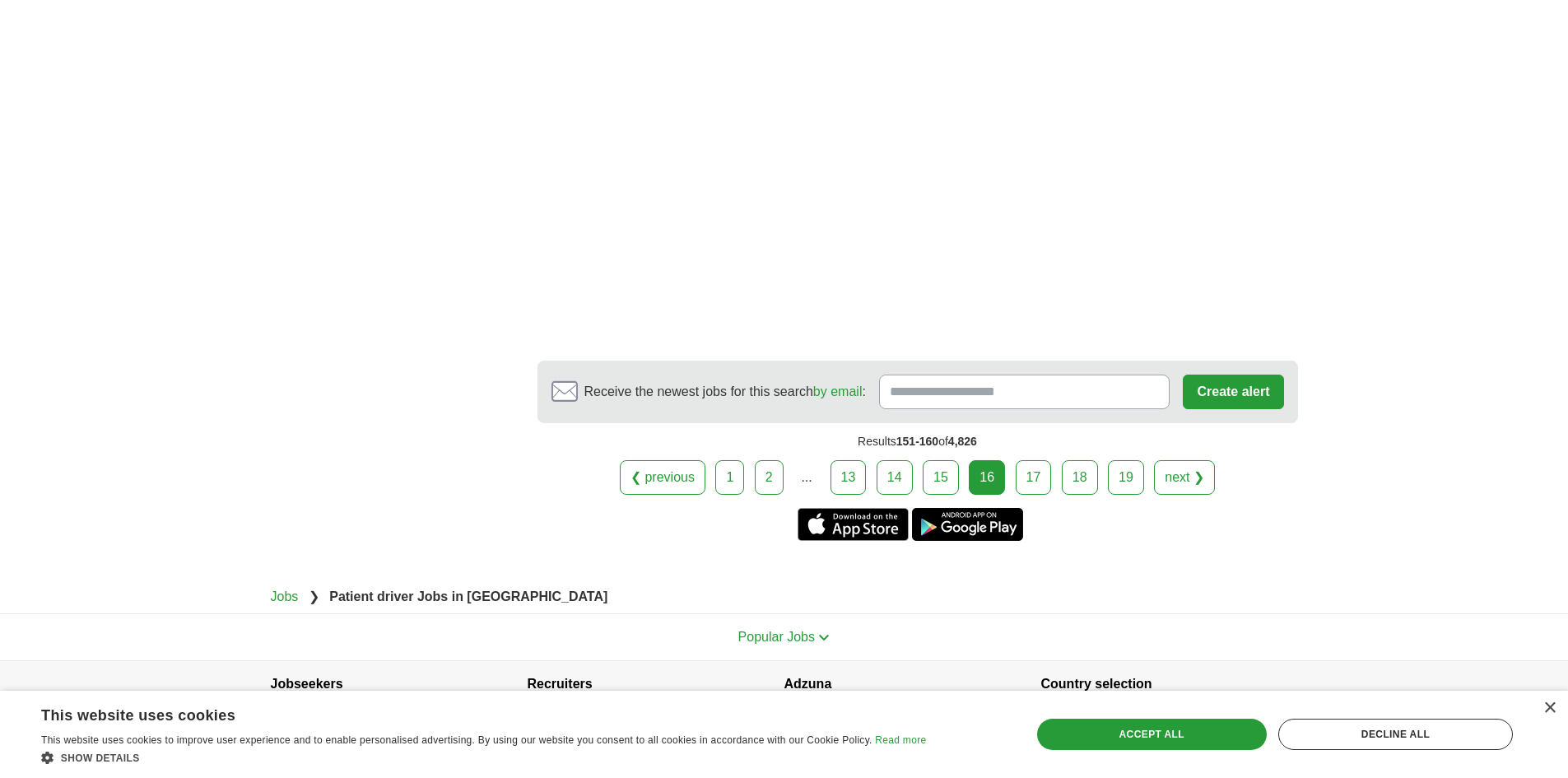
scroll to position [2552, 0]
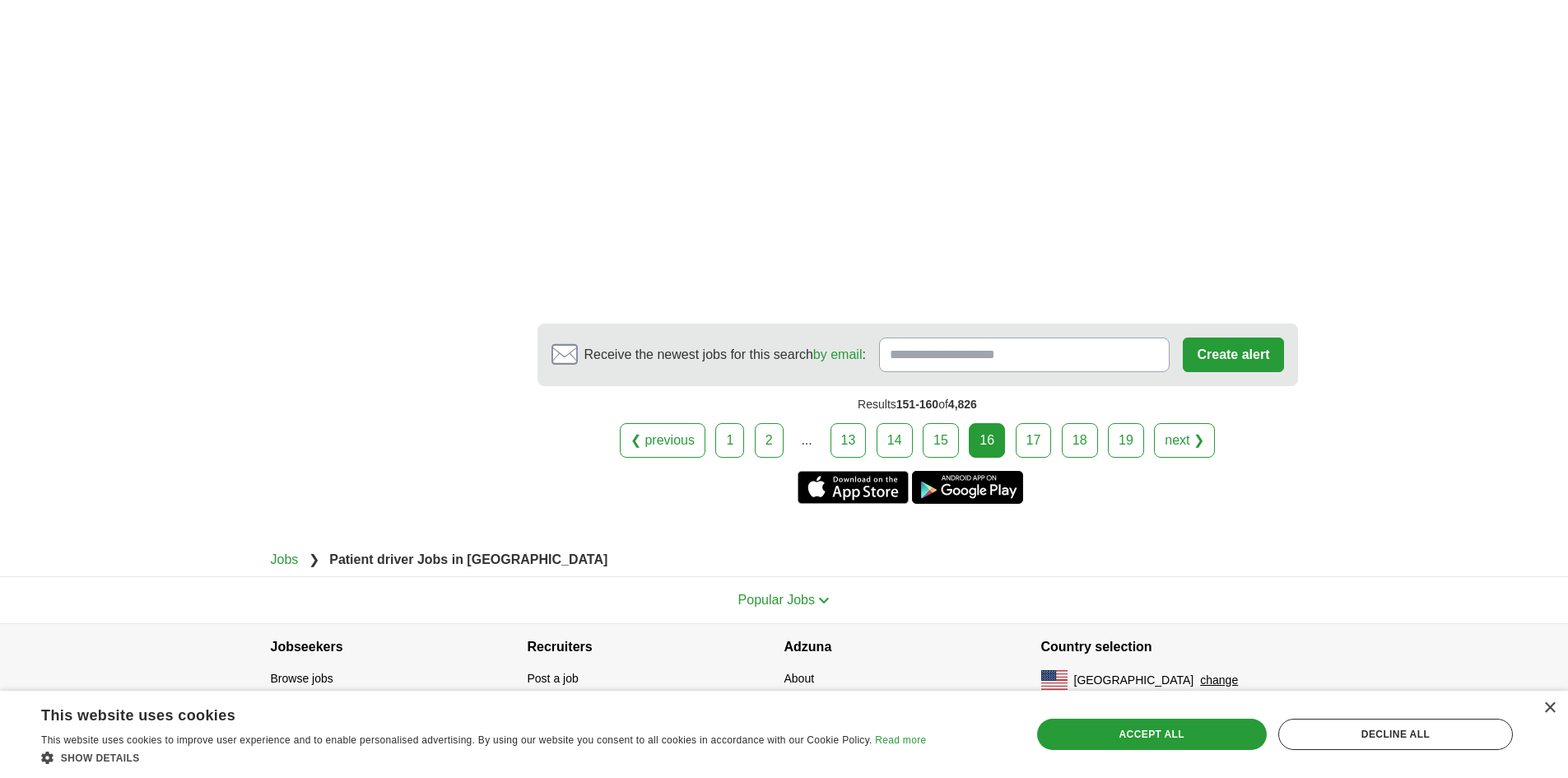
click at [1043, 458] on link "17" at bounding box center [1033, 440] width 37 height 35
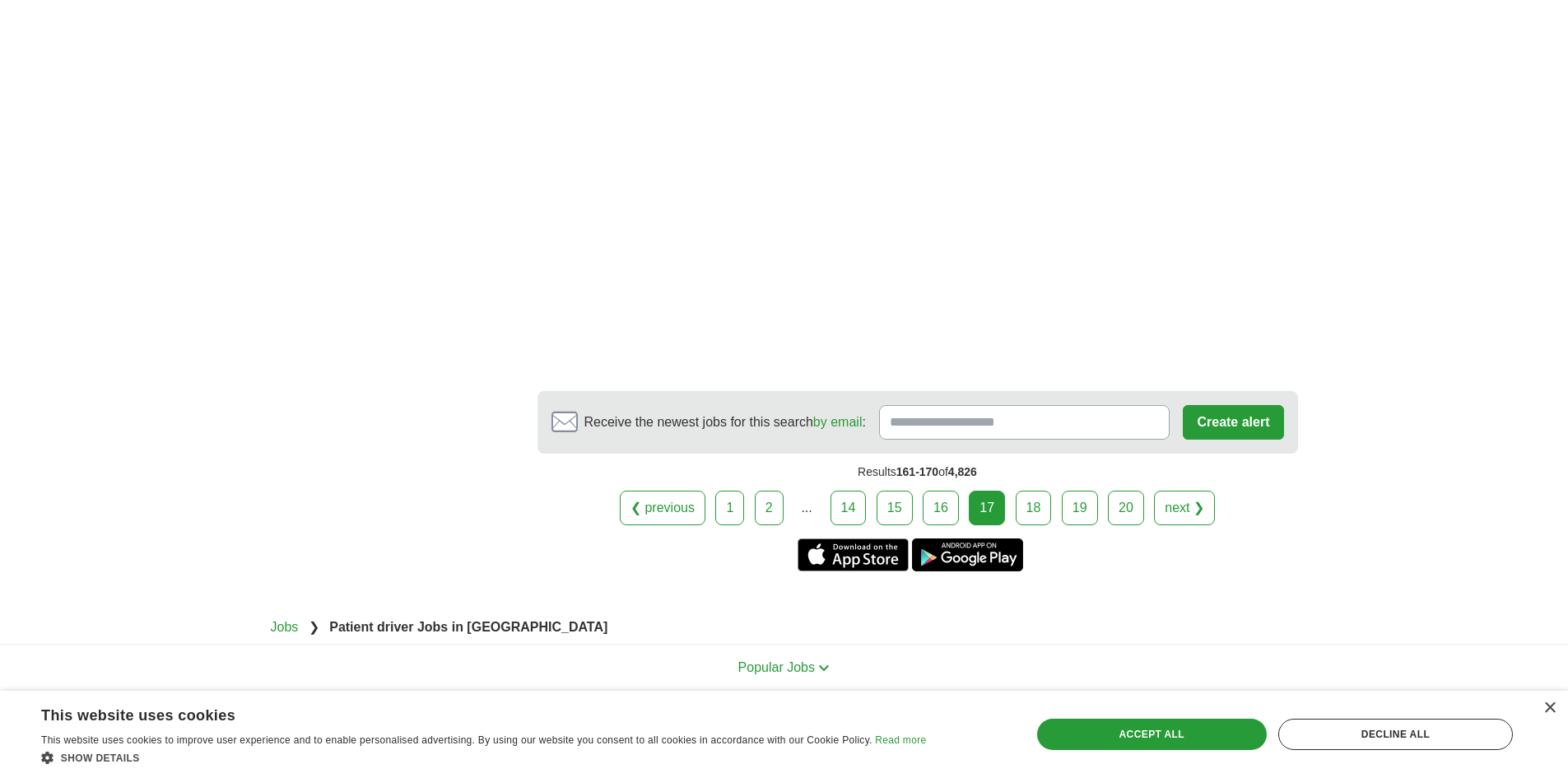
scroll to position [2799, 0]
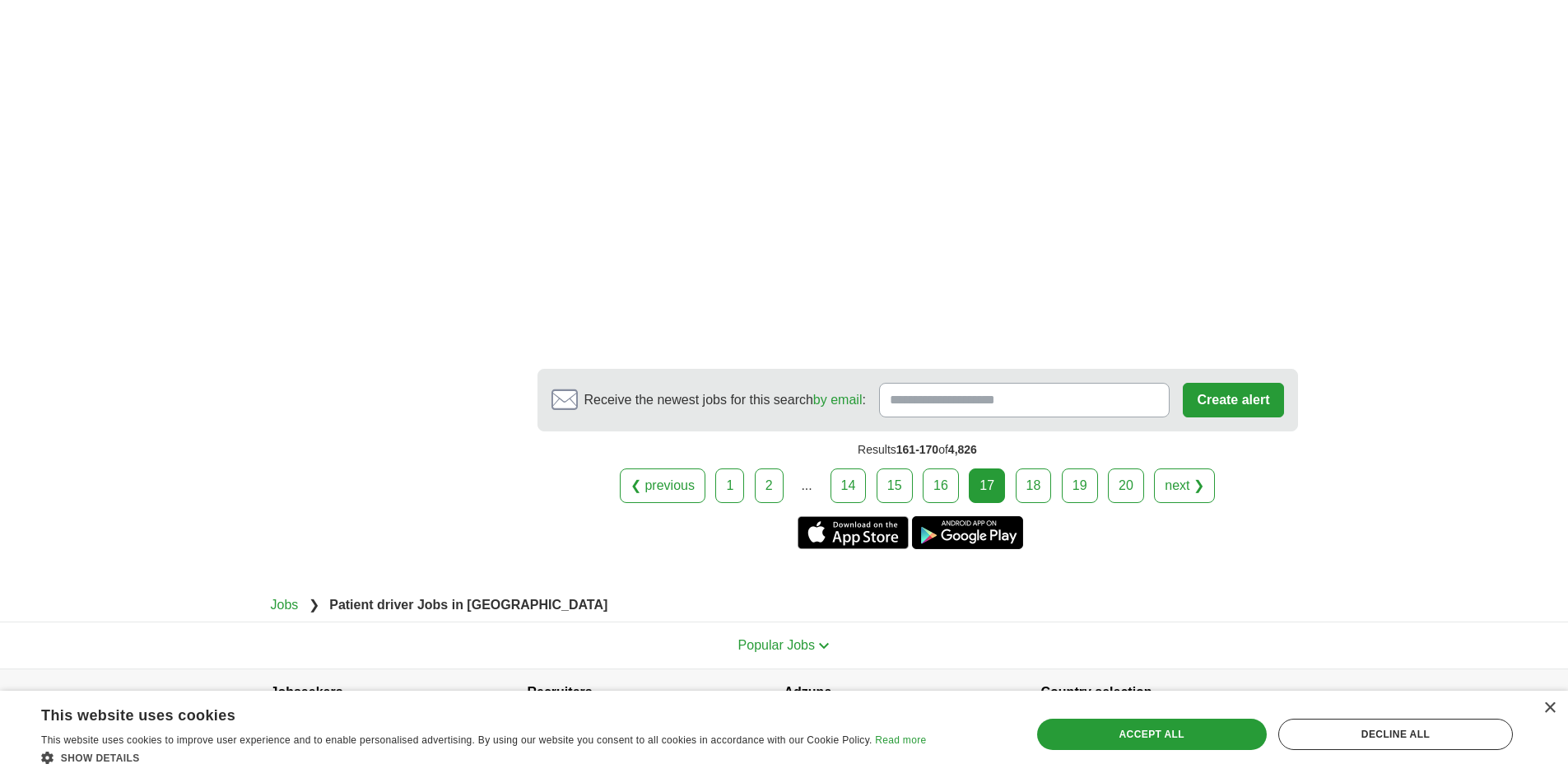
click at [1038, 474] on link "18" at bounding box center [1033, 485] width 37 height 35
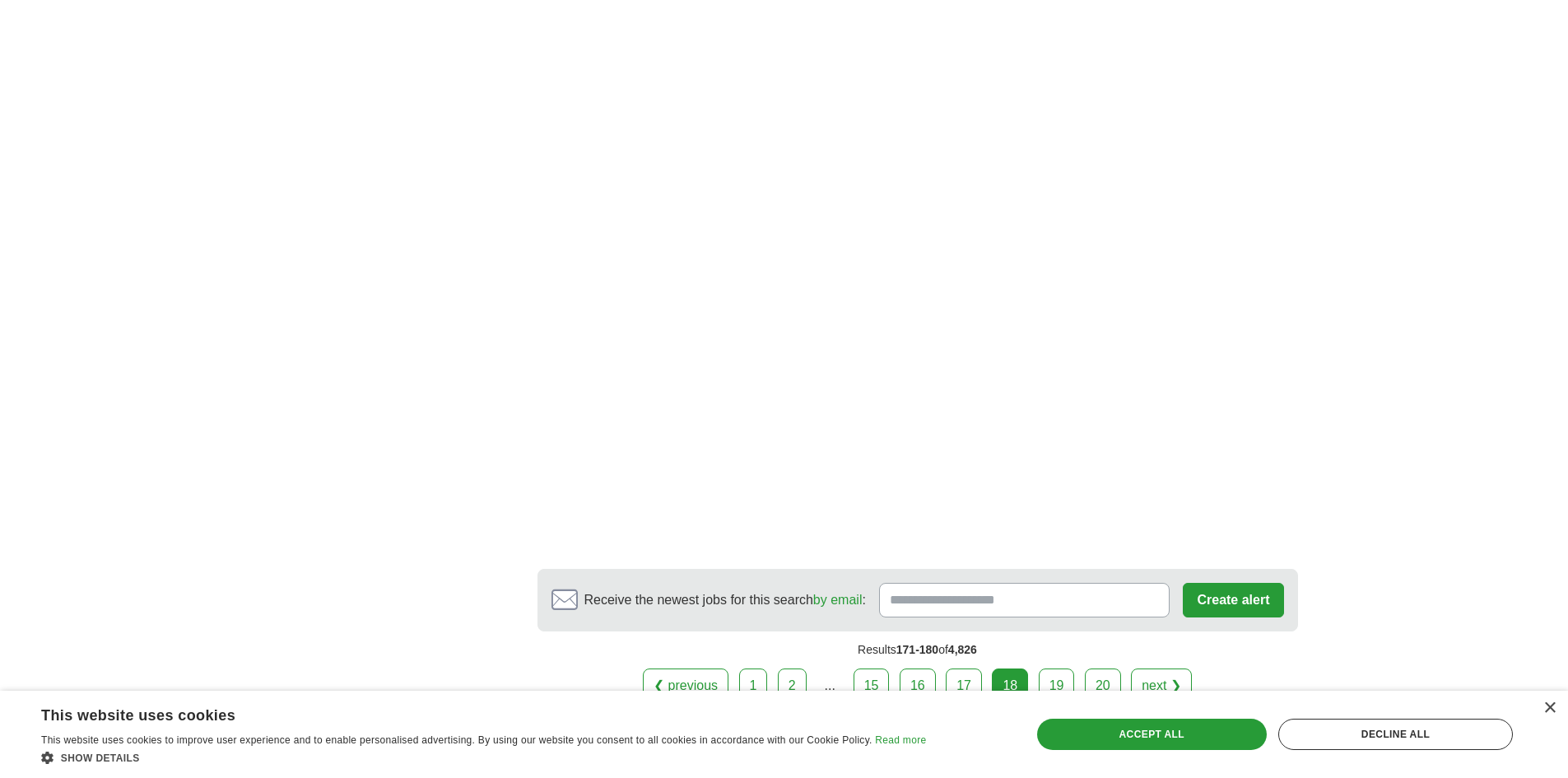
scroll to position [2634, 0]
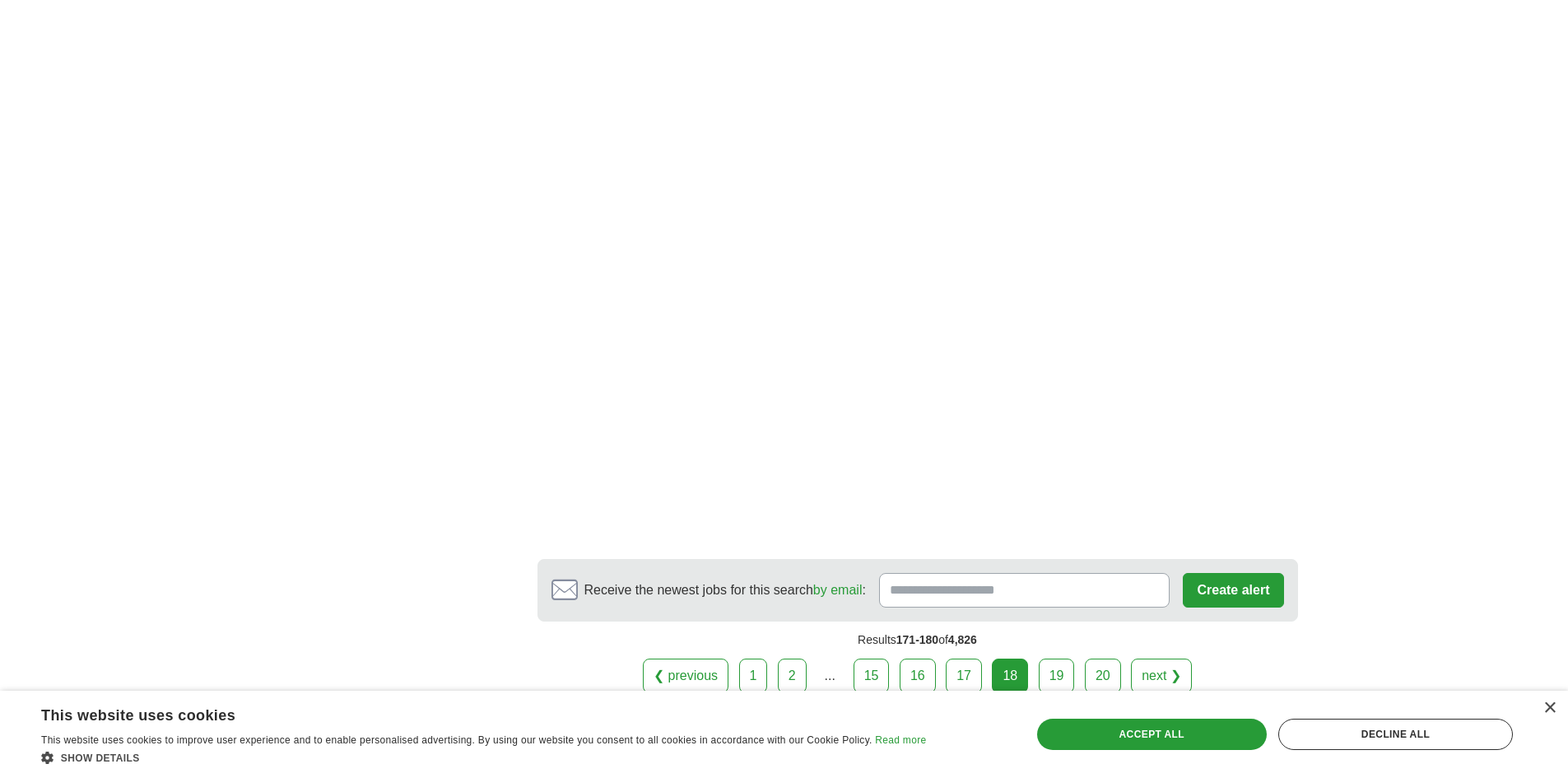
click at [1063, 678] on link "19" at bounding box center [1056, 675] width 37 height 35
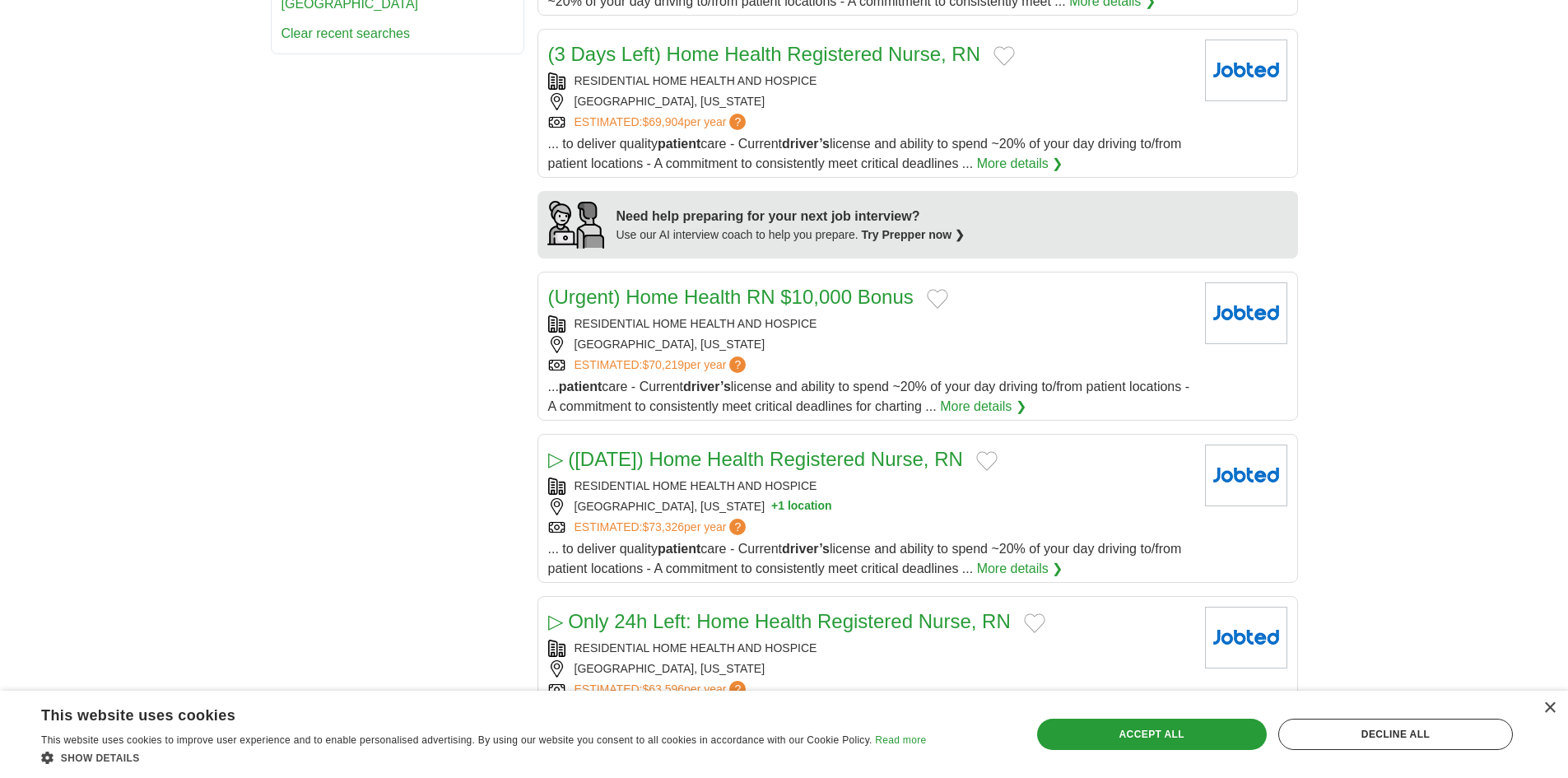
scroll to position [1235, 0]
